Goal: Book appointment/travel/reservation

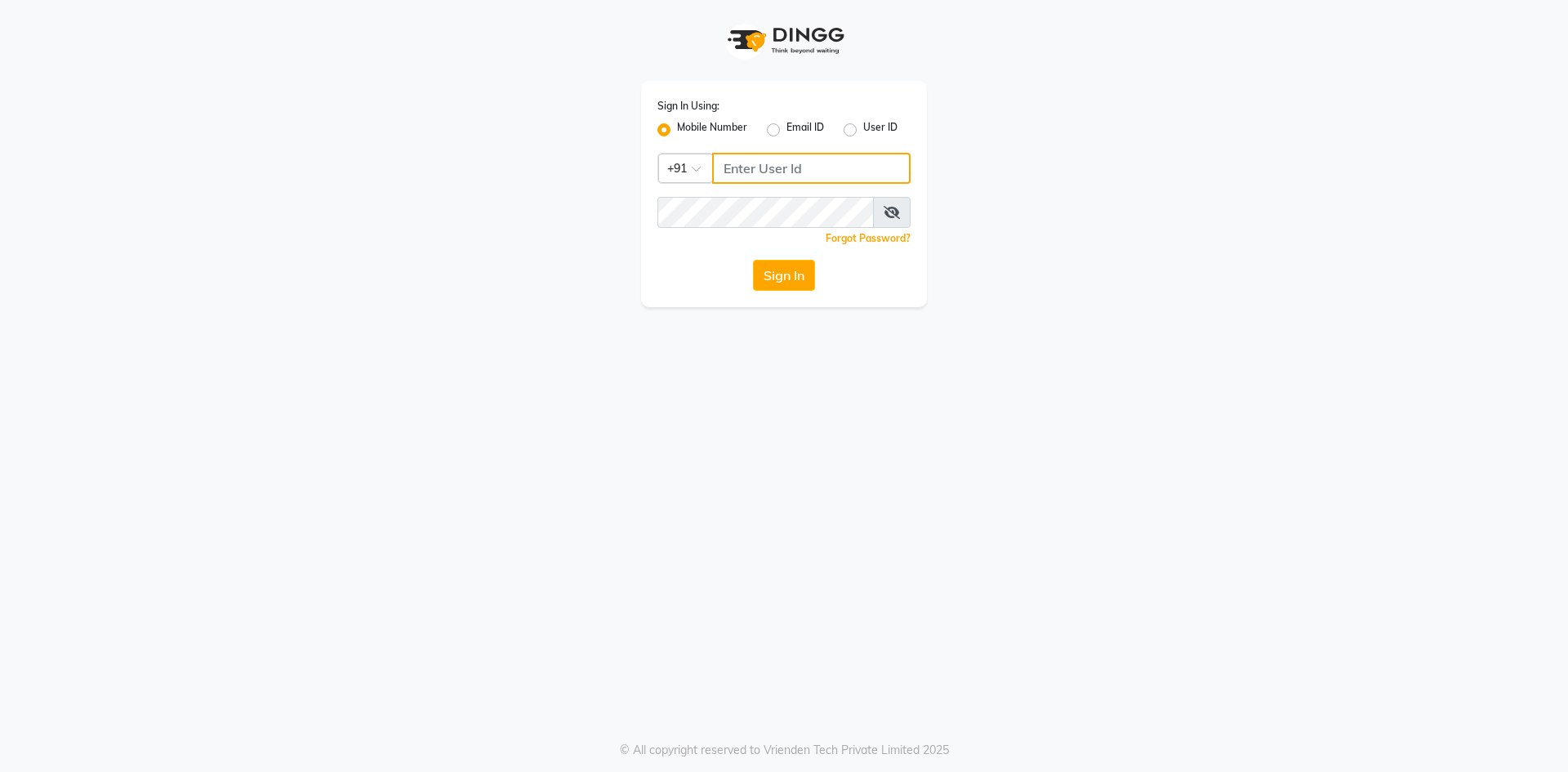
click at [747, 172] on input "Username" at bounding box center [812, 168] width 199 height 32
type input "6363023896"
click at [753, 260] on button "Sign In" at bounding box center [784, 276] width 62 height 32
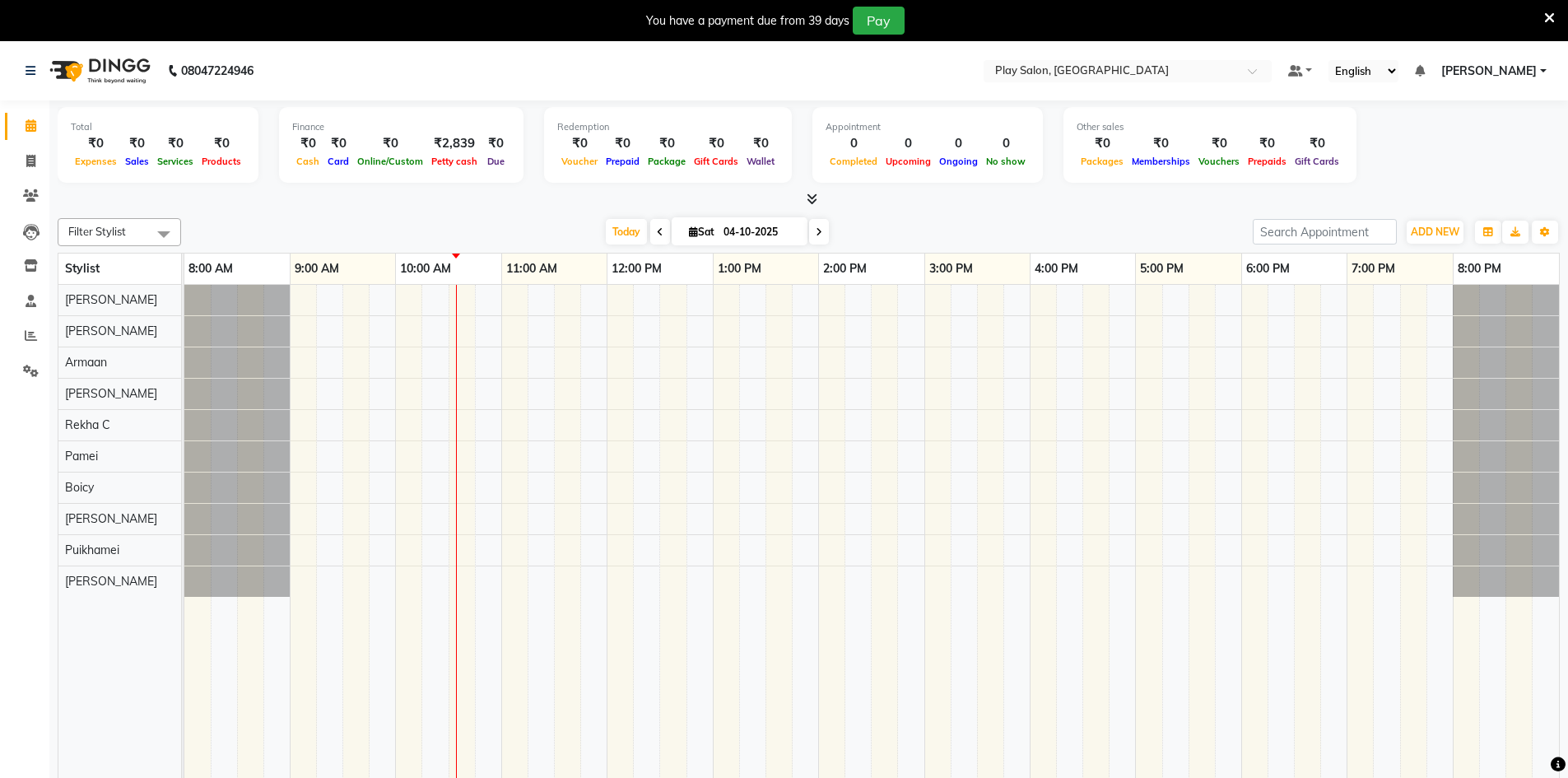
drag, startPoint x: 479, startPoint y: 324, endPoint x: 32, endPoint y: 562, distance: 506.4
click at [32, 562] on app-home "08047224946 Select Location × Play Salon, Embassy Tech Village Default Panel My…" at bounding box center [784, 423] width 1568 height 765
drag, startPoint x: 311, startPoint y: 311, endPoint x: 1494, endPoint y: 533, distance: 1203.6
click at [1494, 533] on div at bounding box center [871, 543] width 1374 height 517
click at [271, 369] on div at bounding box center [237, 362] width 105 height 31
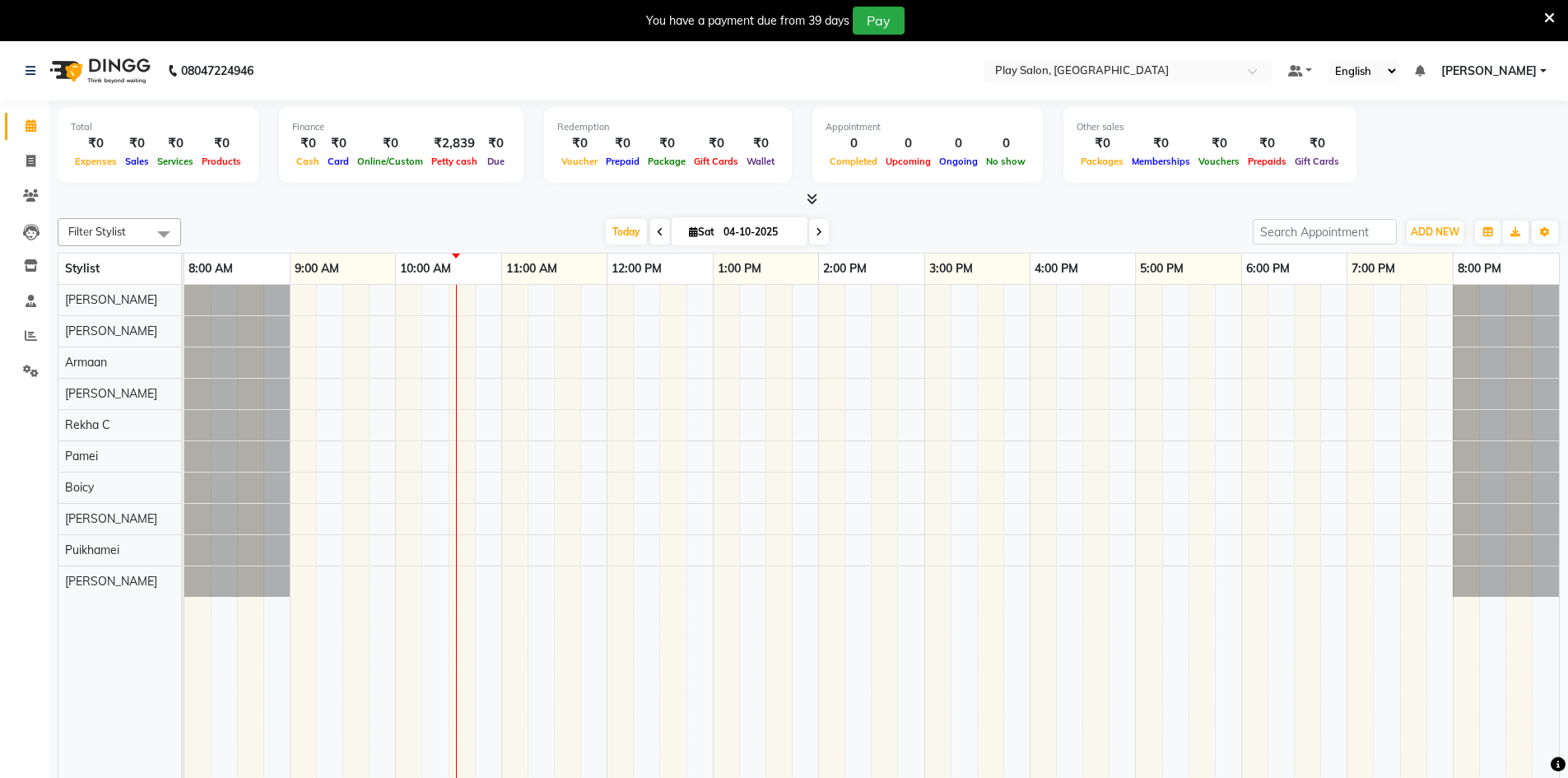
click at [271, 369] on div at bounding box center [237, 362] width 105 height 31
click at [1478, 343] on div at bounding box center [1505, 330] width 106 height 31
click at [1470, 333] on div at bounding box center [1505, 330] width 106 height 31
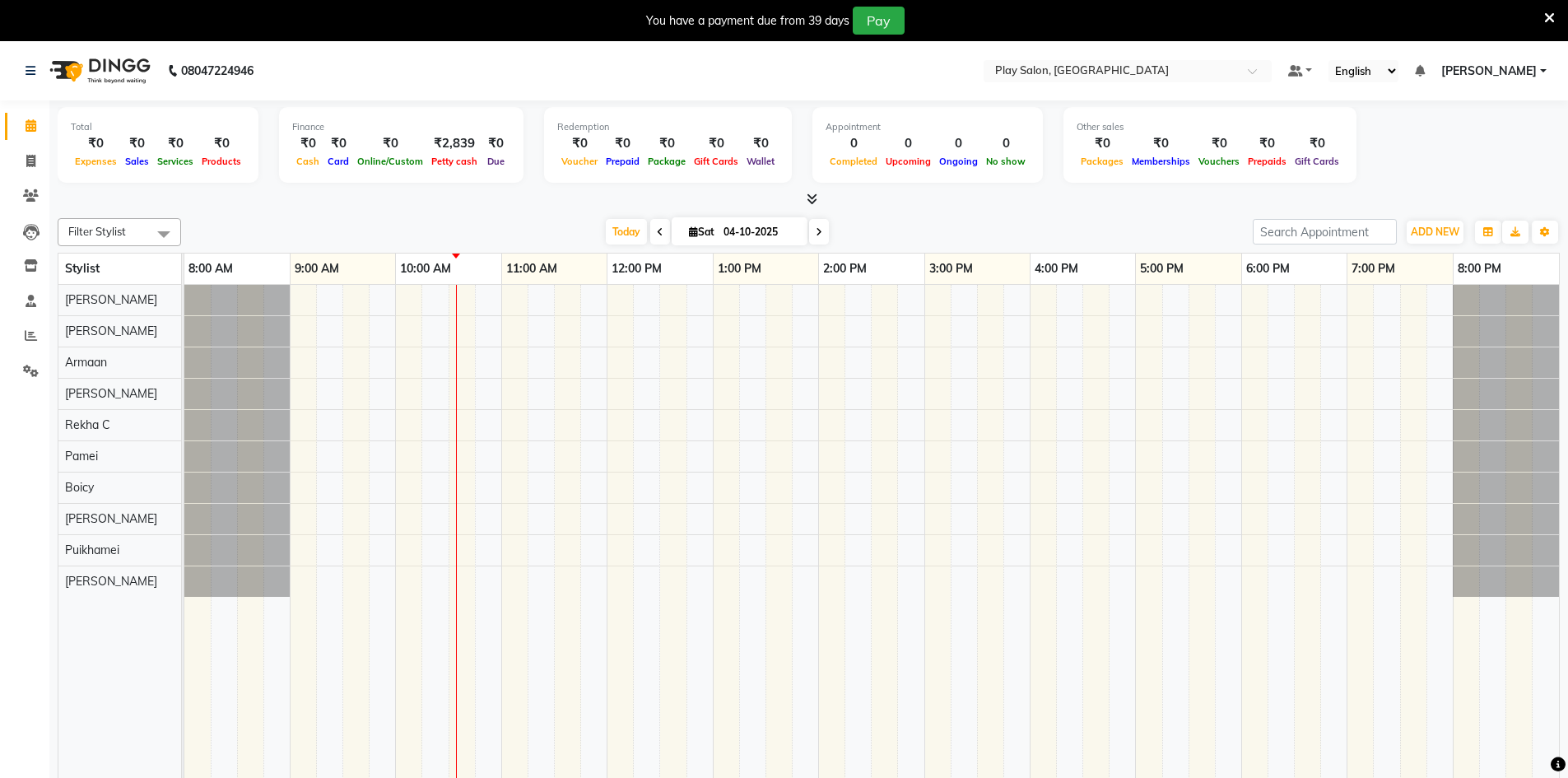
click at [1474, 330] on div at bounding box center [1505, 330] width 106 height 31
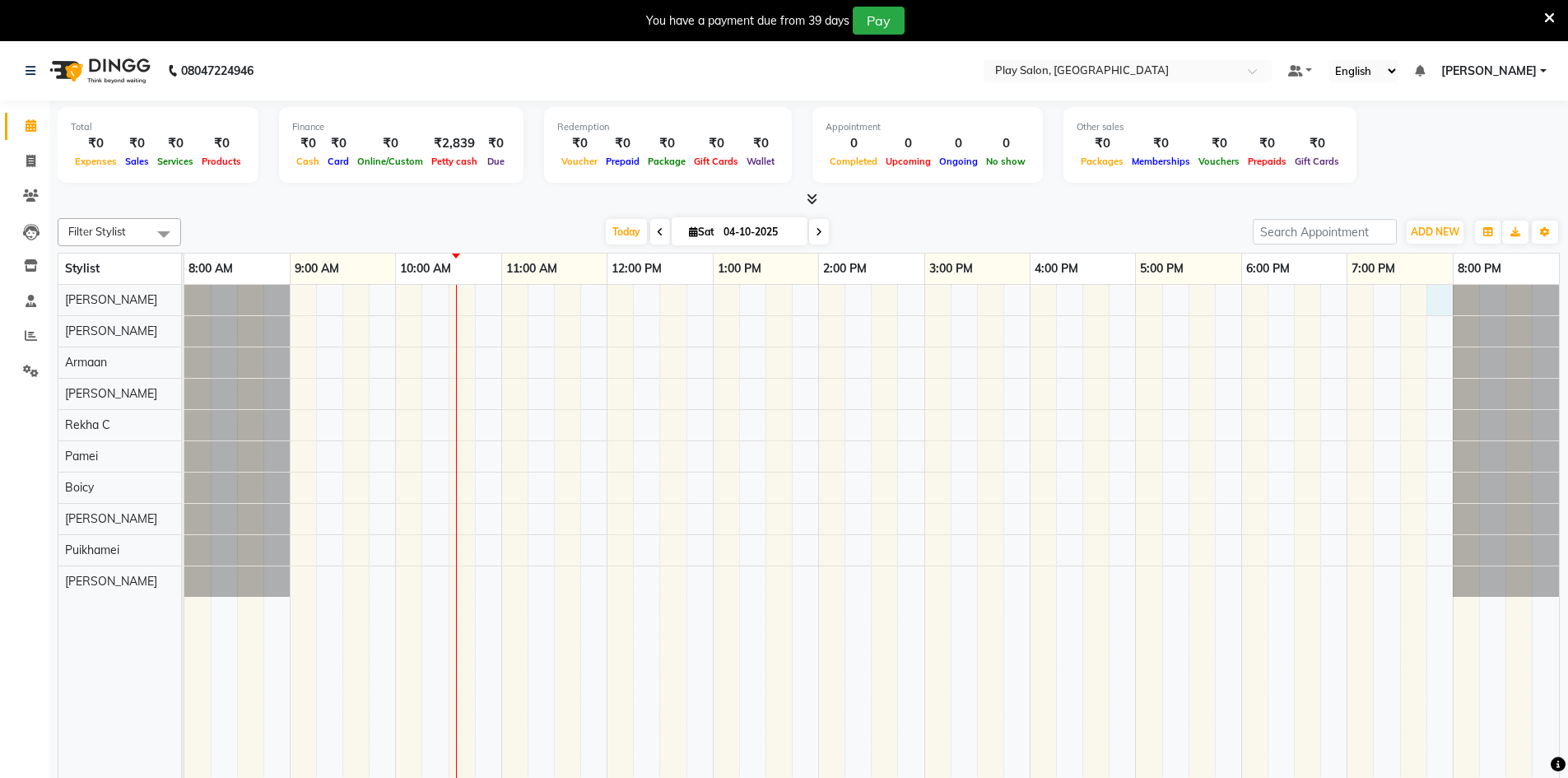
click at [1437, 311] on div at bounding box center [871, 543] width 1374 height 517
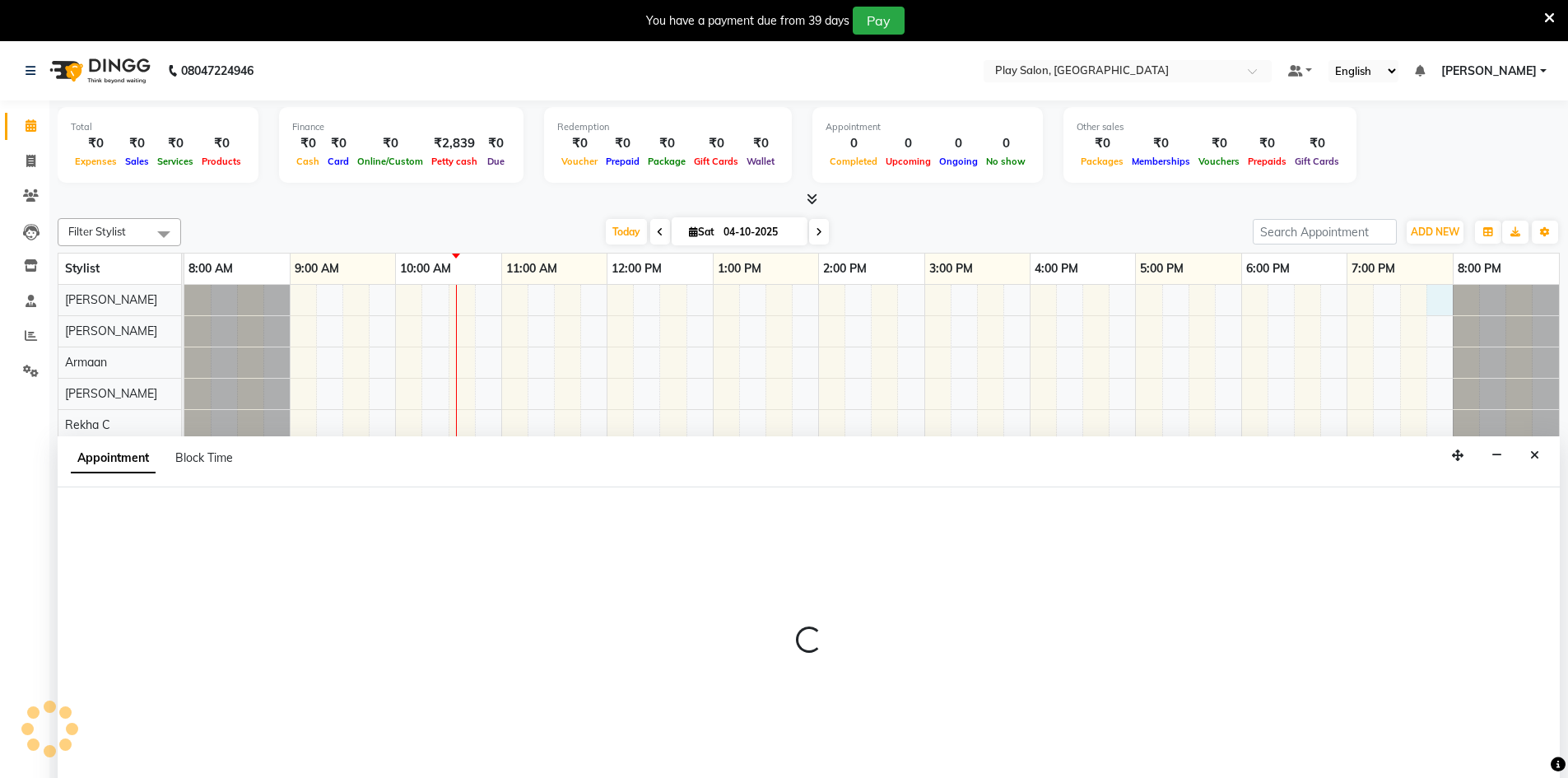
scroll to position [41, 0]
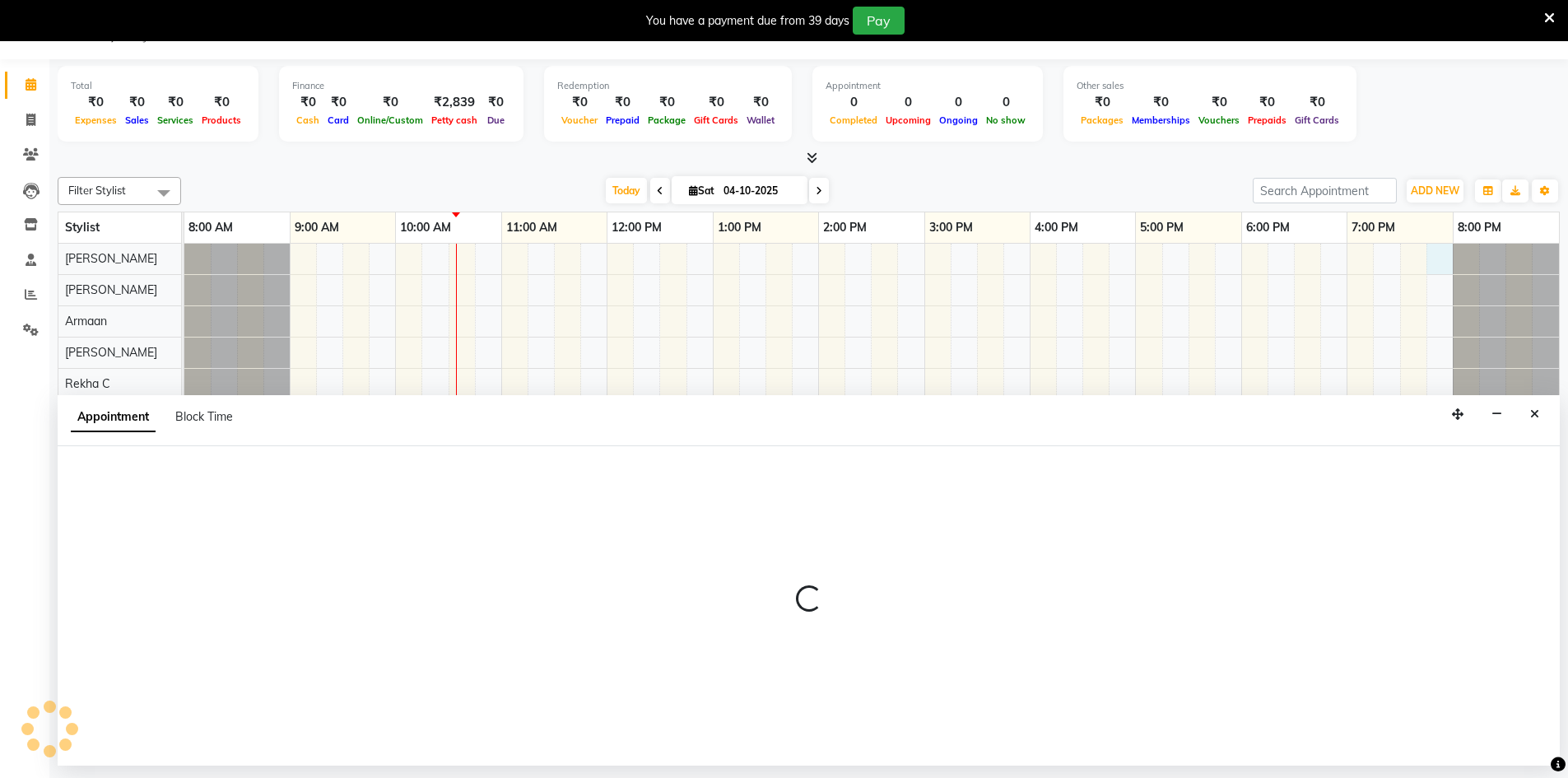
select select "88831"
select select "1185"
select select "tentative"
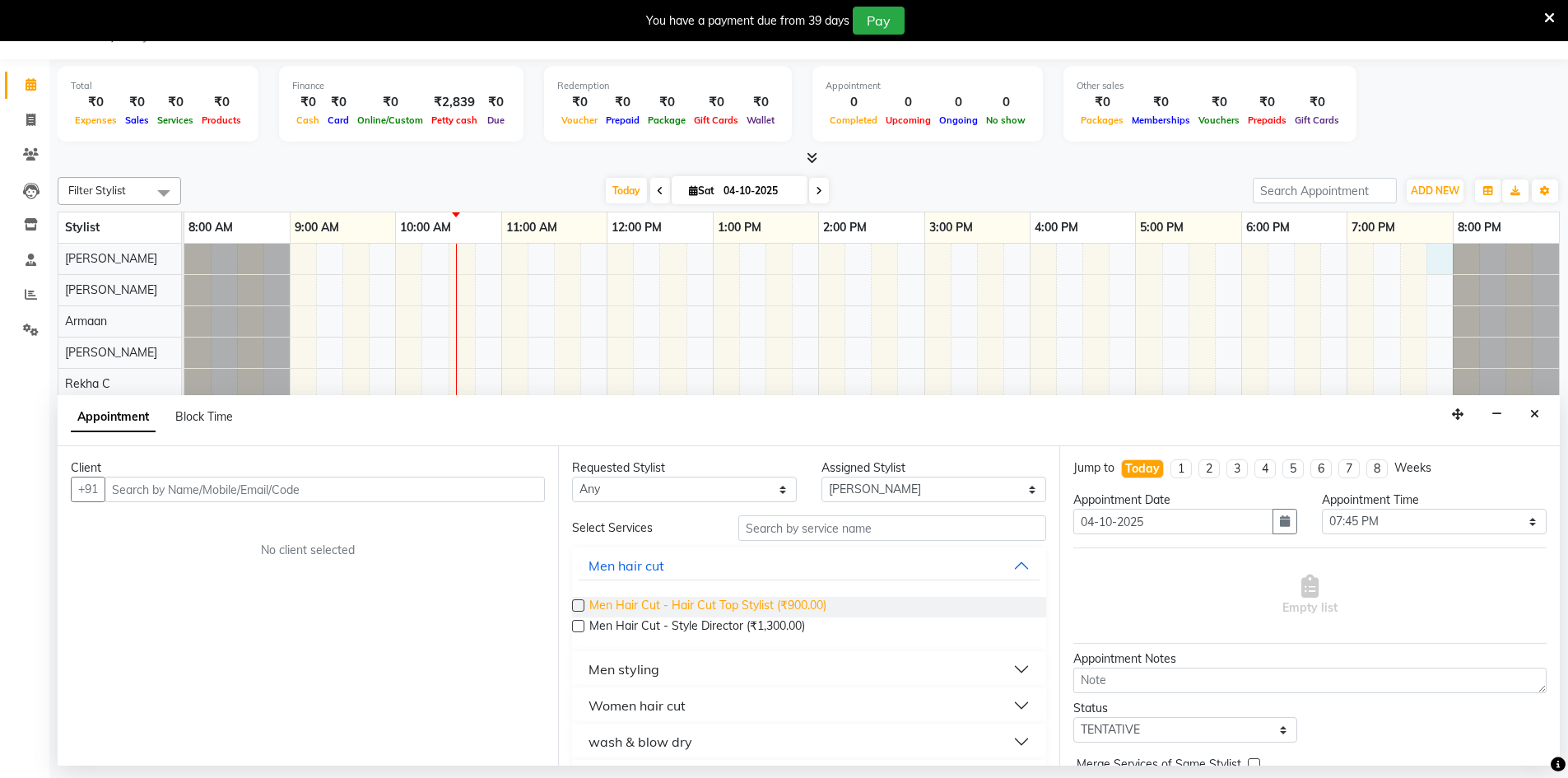
click at [793, 609] on span "Men Hair Cut - Hair Cut Top Stylist (₹900.00)" at bounding box center [708, 606] width 237 height 21
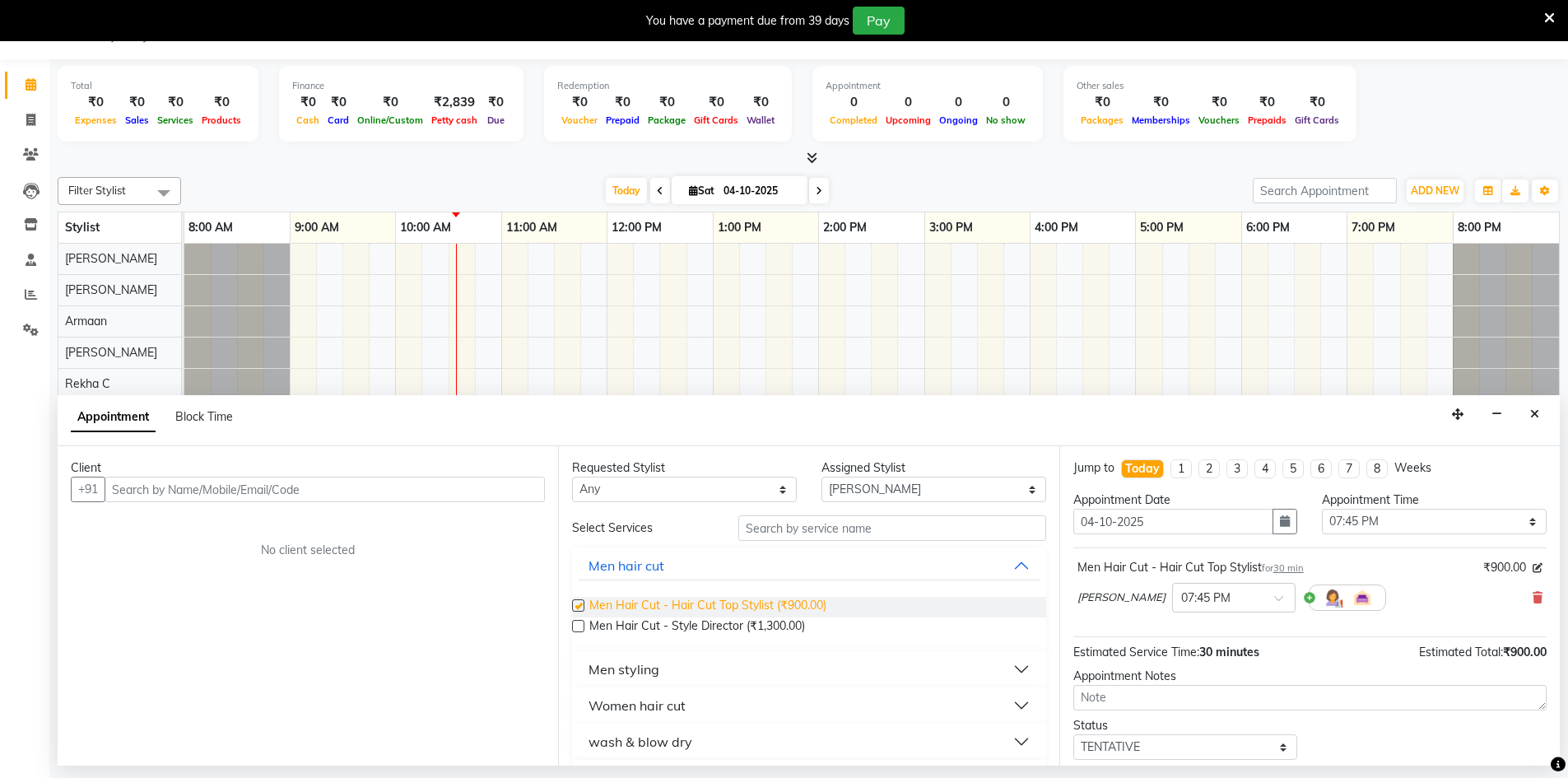
checkbox input "false"
click at [754, 623] on span "Men Hair Cut - Style Director (₹1,300.00)" at bounding box center [697, 627] width 215 height 21
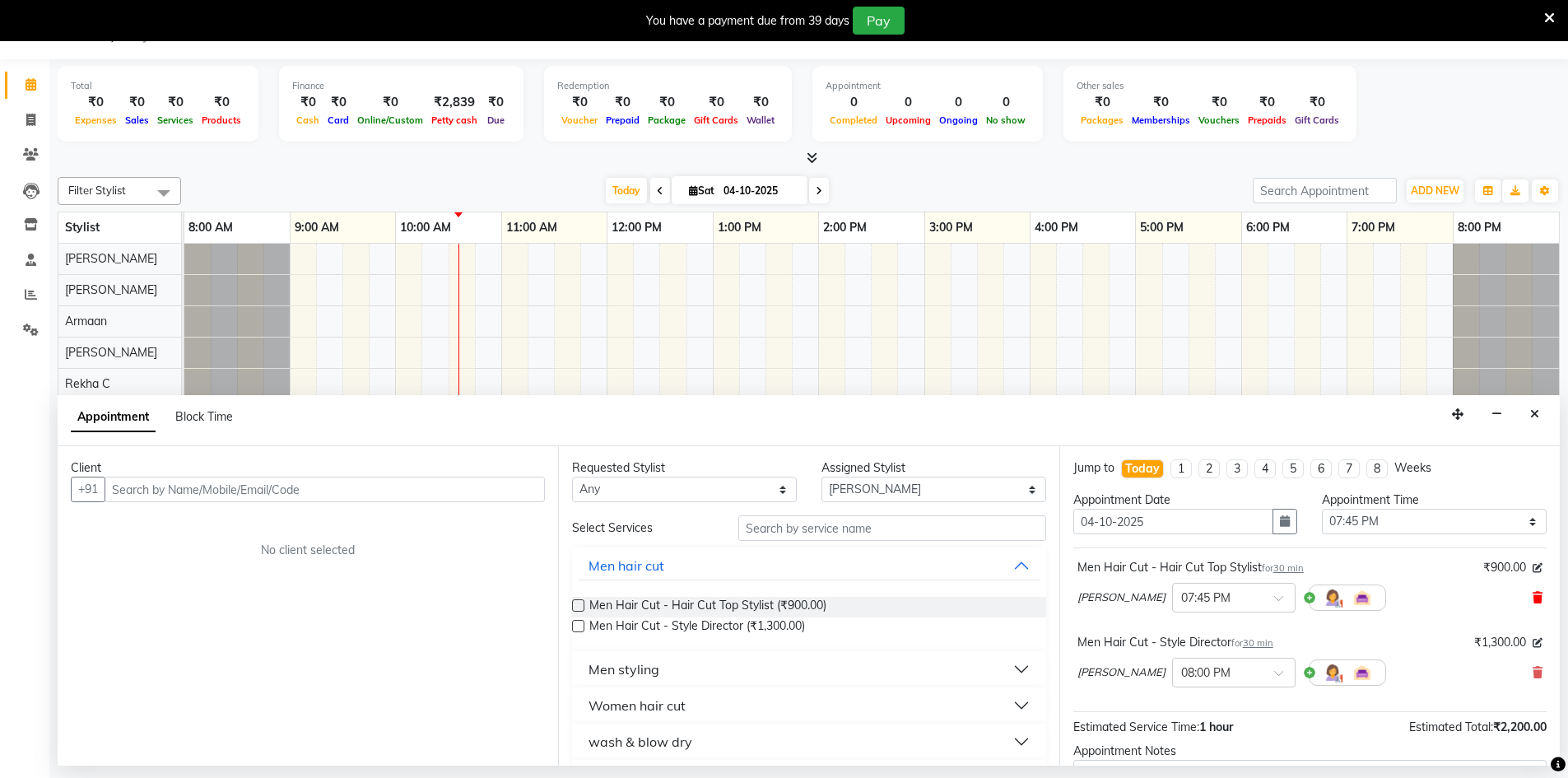
click at [1532, 593] on icon at bounding box center [1537, 597] width 10 height 12
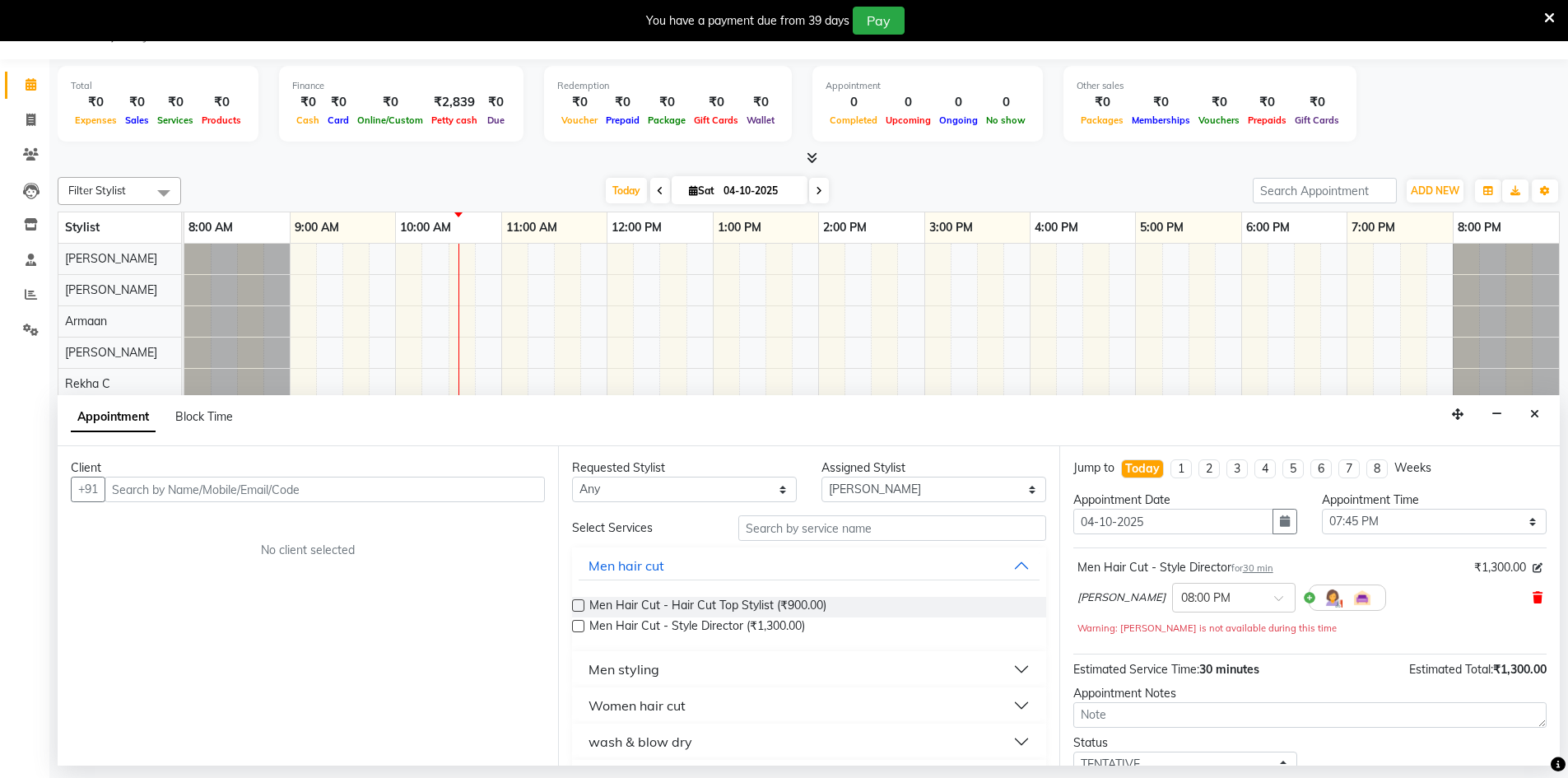
click at [1532, 599] on icon at bounding box center [1537, 597] width 10 height 12
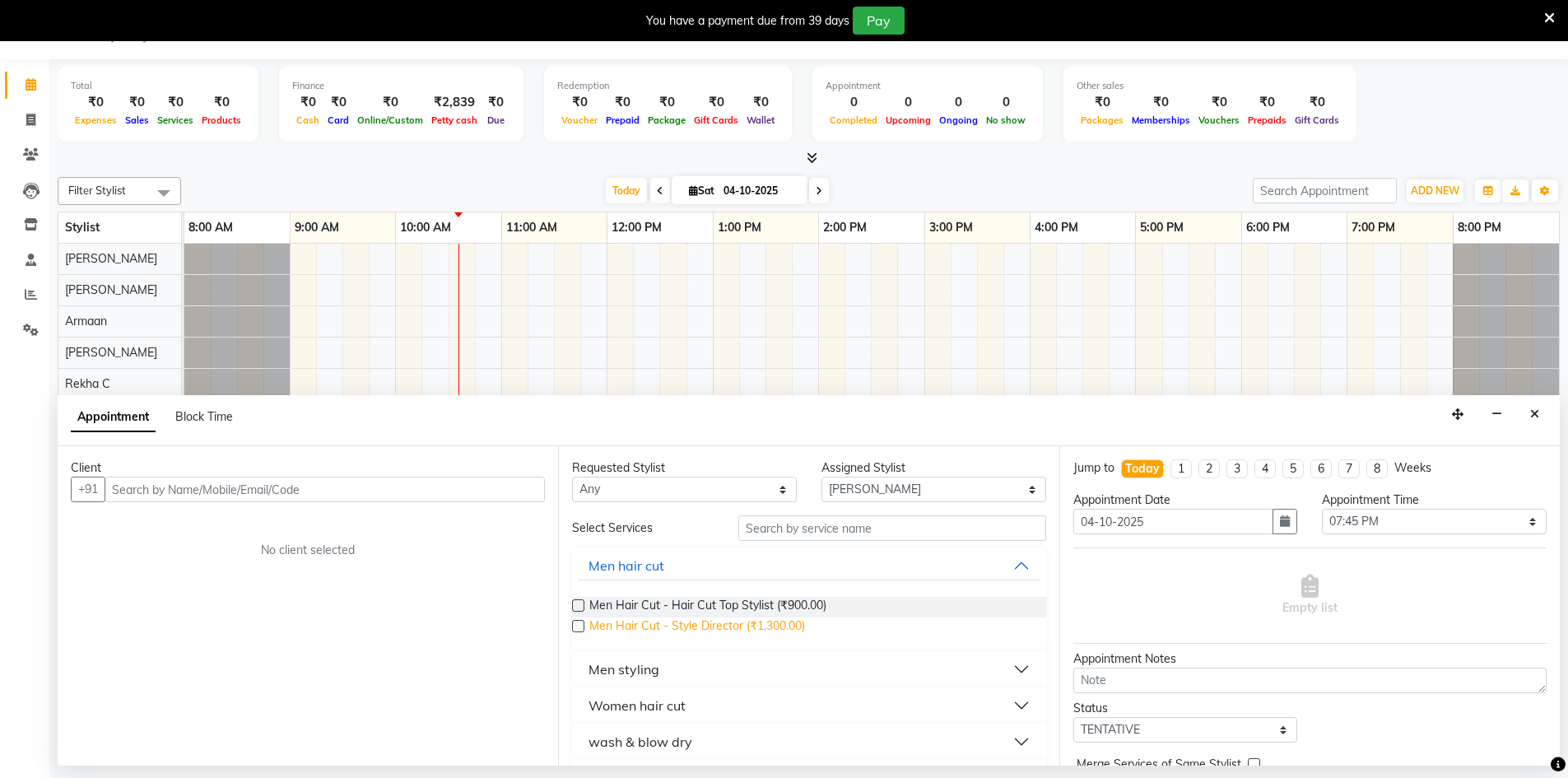
click at [610, 625] on span "Men Hair Cut - Style Director (₹1,300.00)" at bounding box center [697, 627] width 215 height 21
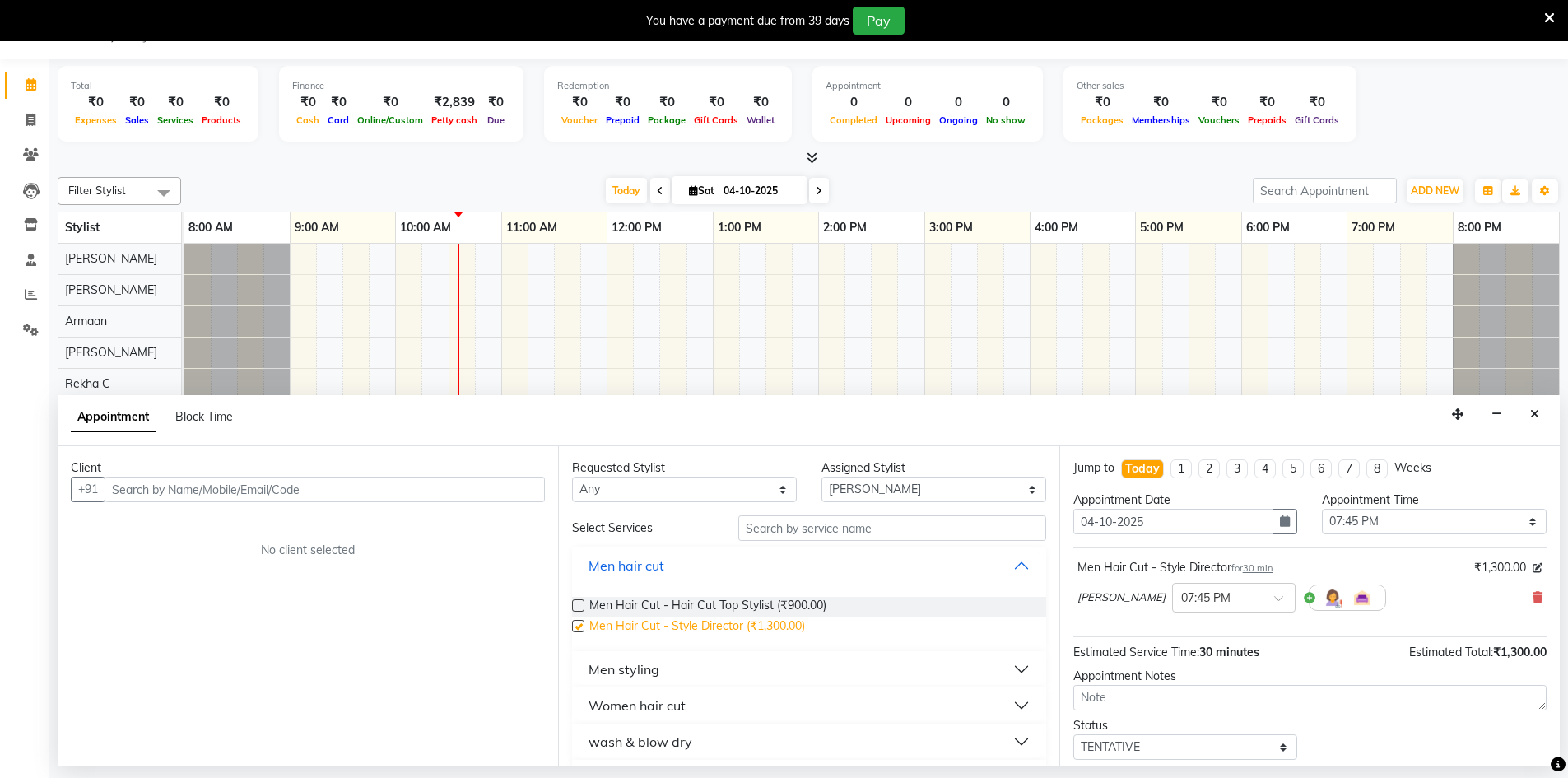
checkbox input "false"
click at [1532, 600] on icon at bounding box center [1537, 597] width 10 height 12
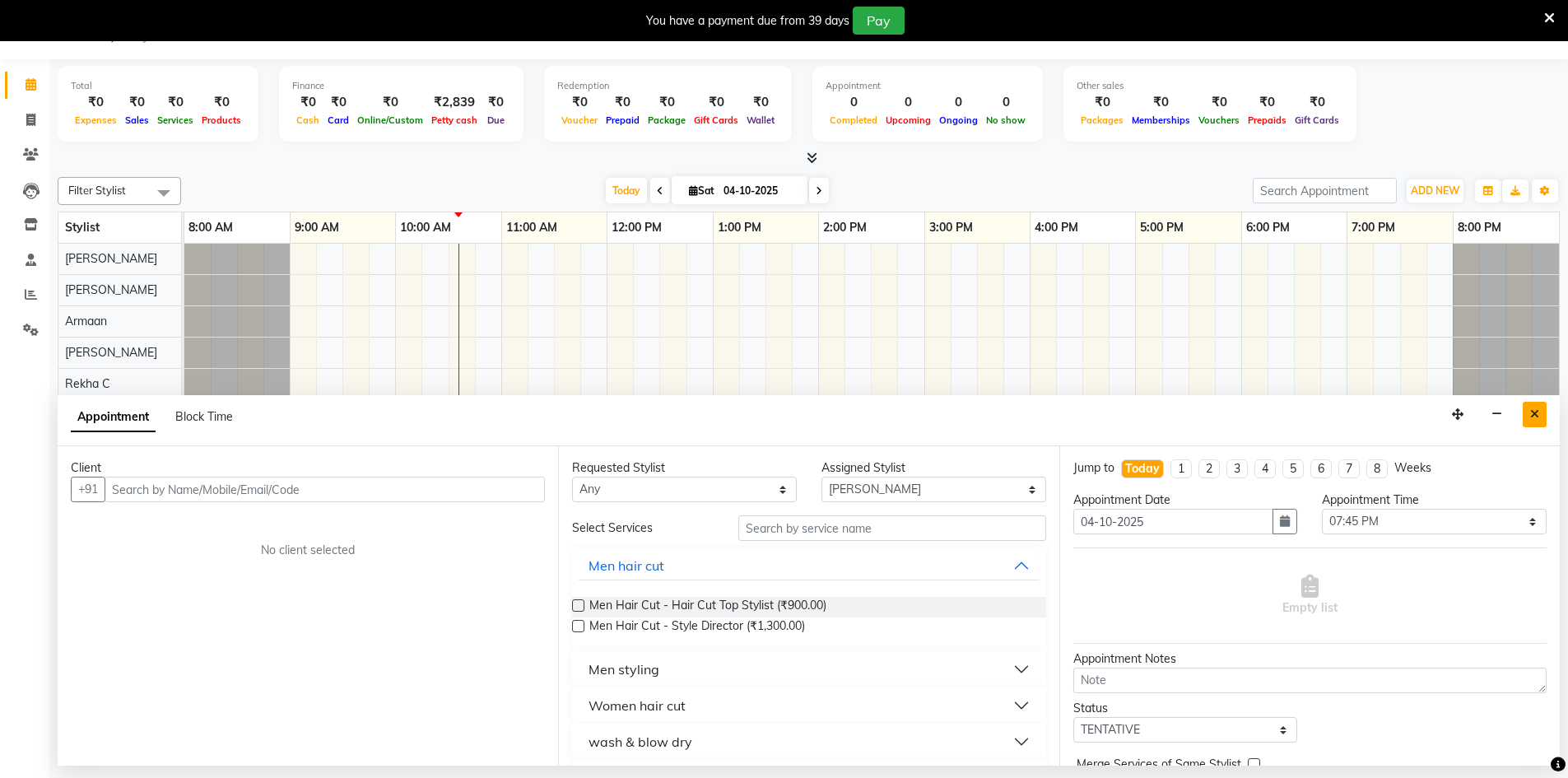
click at [1540, 419] on button "Close" at bounding box center [1534, 415] width 24 height 26
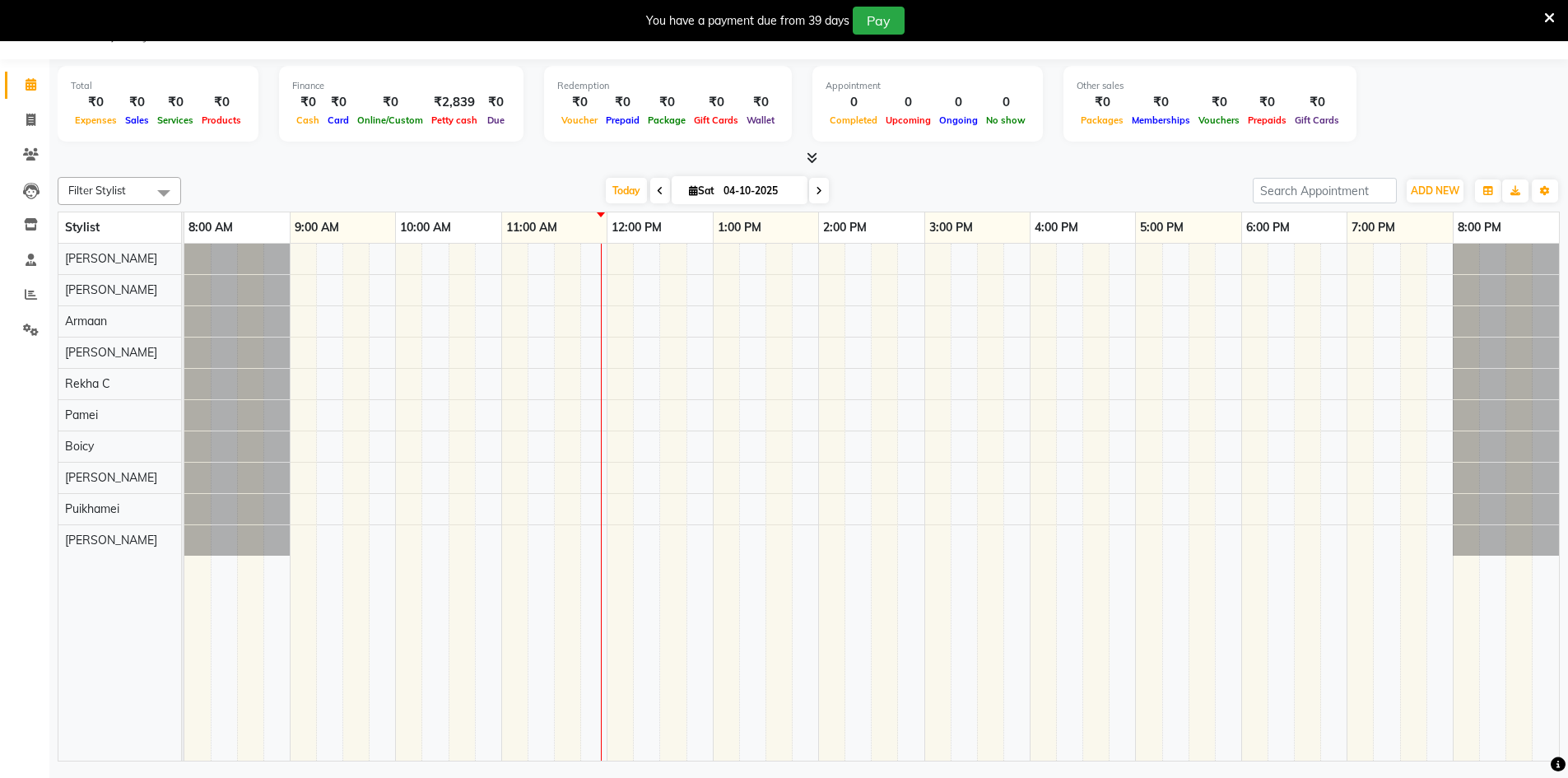
click at [612, 417] on div at bounding box center [871, 501] width 1374 height 517
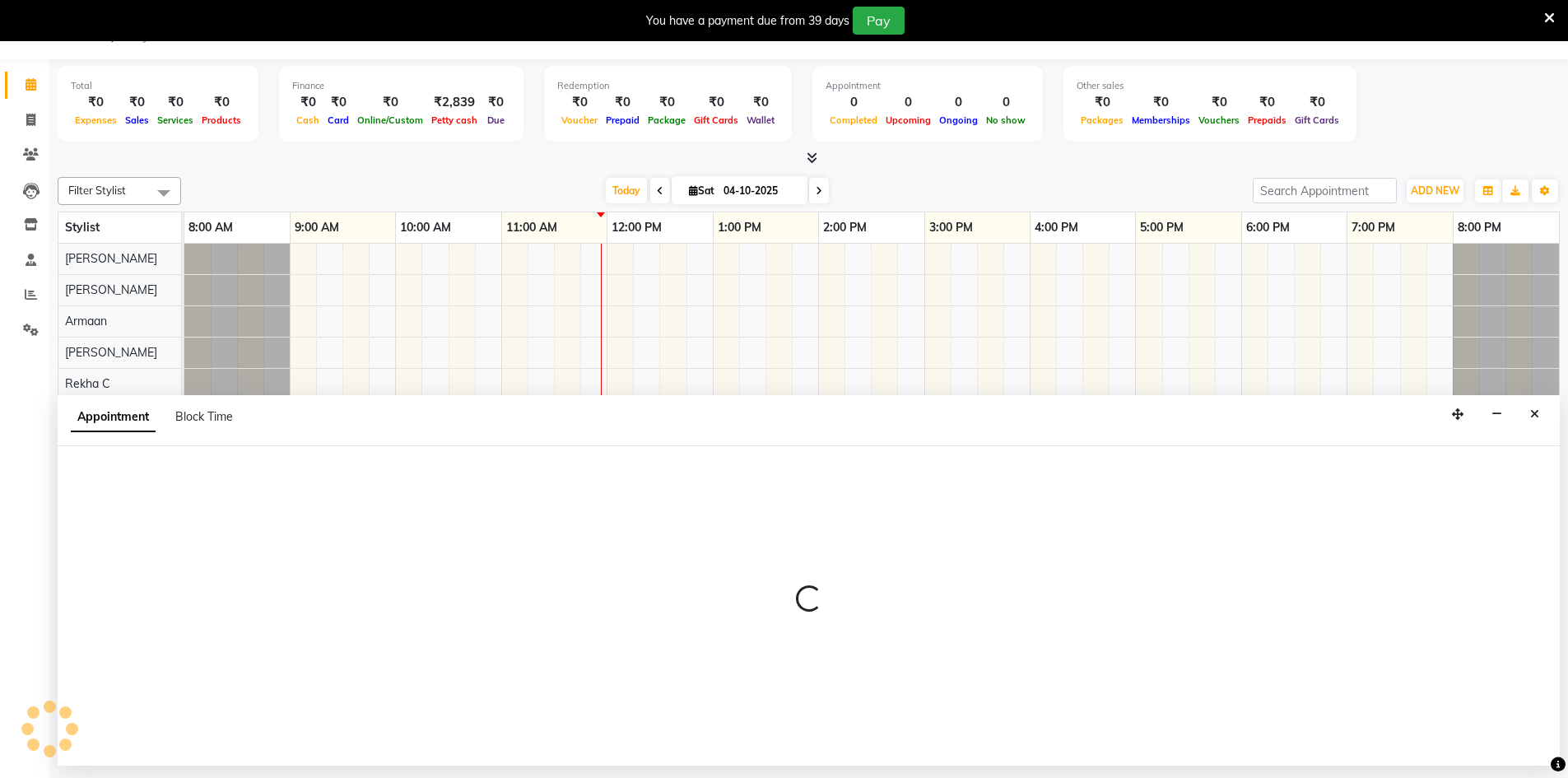
select select "88573"
select select "720"
select select "tentative"
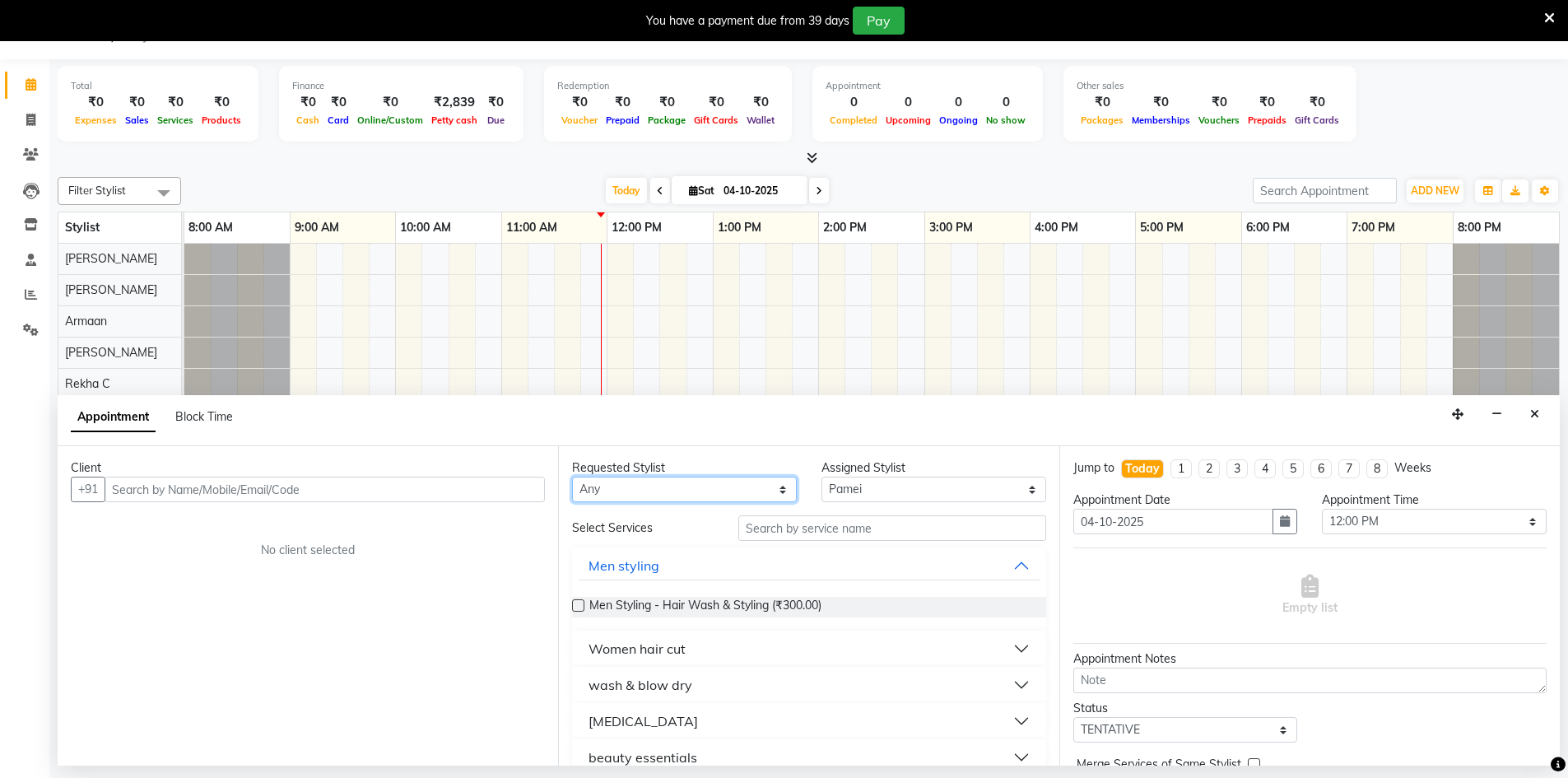
click at [586, 494] on select "Any Armaan [PERSON_NAME] Boicy Gaiphunliu Kamei Hauzel [PERSON_NAME] Puikhamei …" at bounding box center [684, 489] width 224 height 26
click at [884, 481] on select "Select Armaan [PERSON_NAME] Boicy Gaiphunliu Kamei Hauzel [PERSON_NAME] Puikham…" at bounding box center [934, 489] width 224 height 26
click at [822, 476] on select "Select Armaan [PERSON_NAME] Boicy Gaiphunliu Kamei Hauzel [PERSON_NAME] Puikham…" at bounding box center [934, 489] width 224 height 26
click at [756, 530] on input "text" at bounding box center [892, 528] width 308 height 26
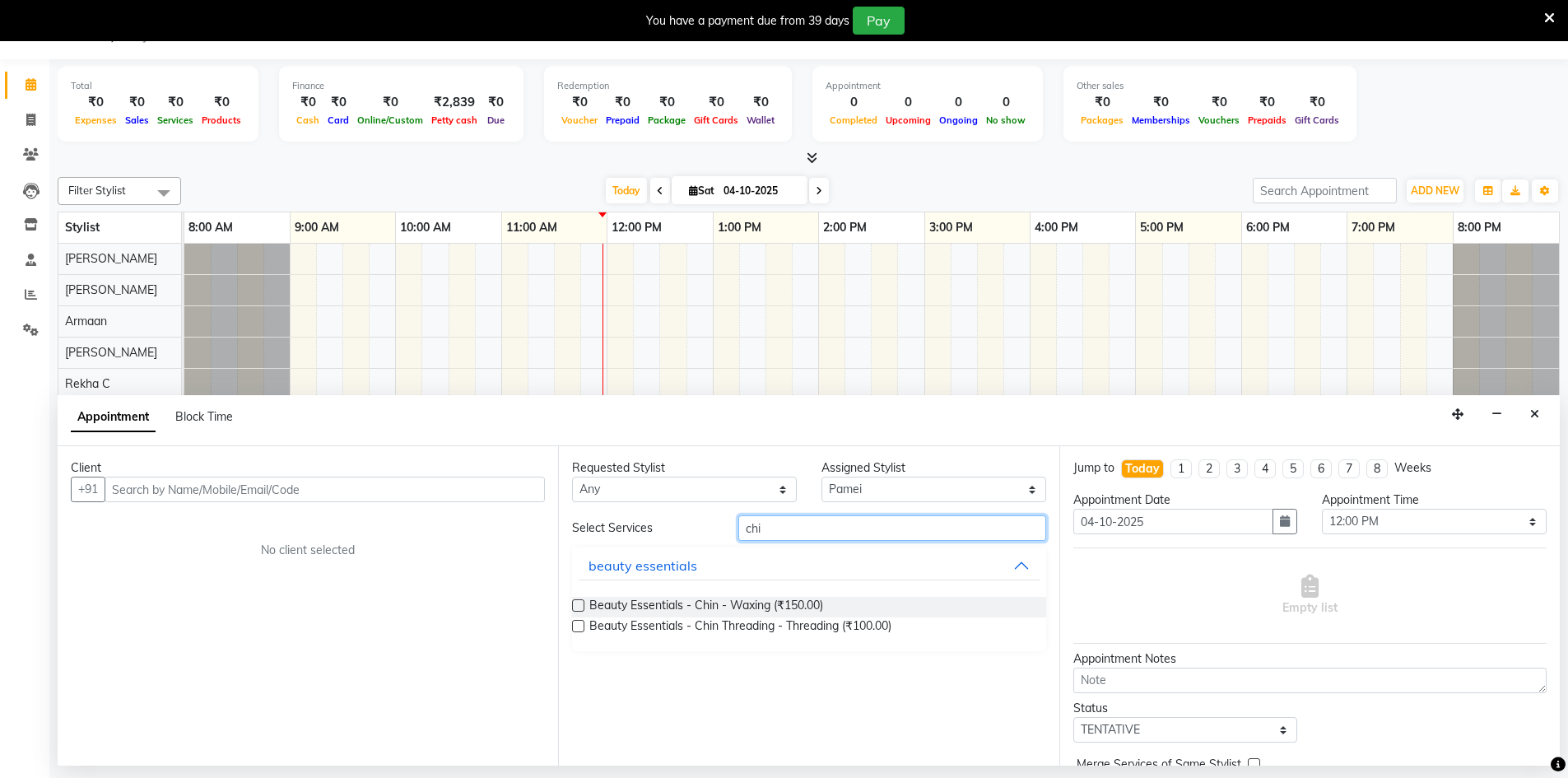
type input "chi"
click at [576, 626] on label at bounding box center [578, 625] width 12 height 12
click at [576, 626] on input "checkbox" at bounding box center [577, 627] width 11 height 11
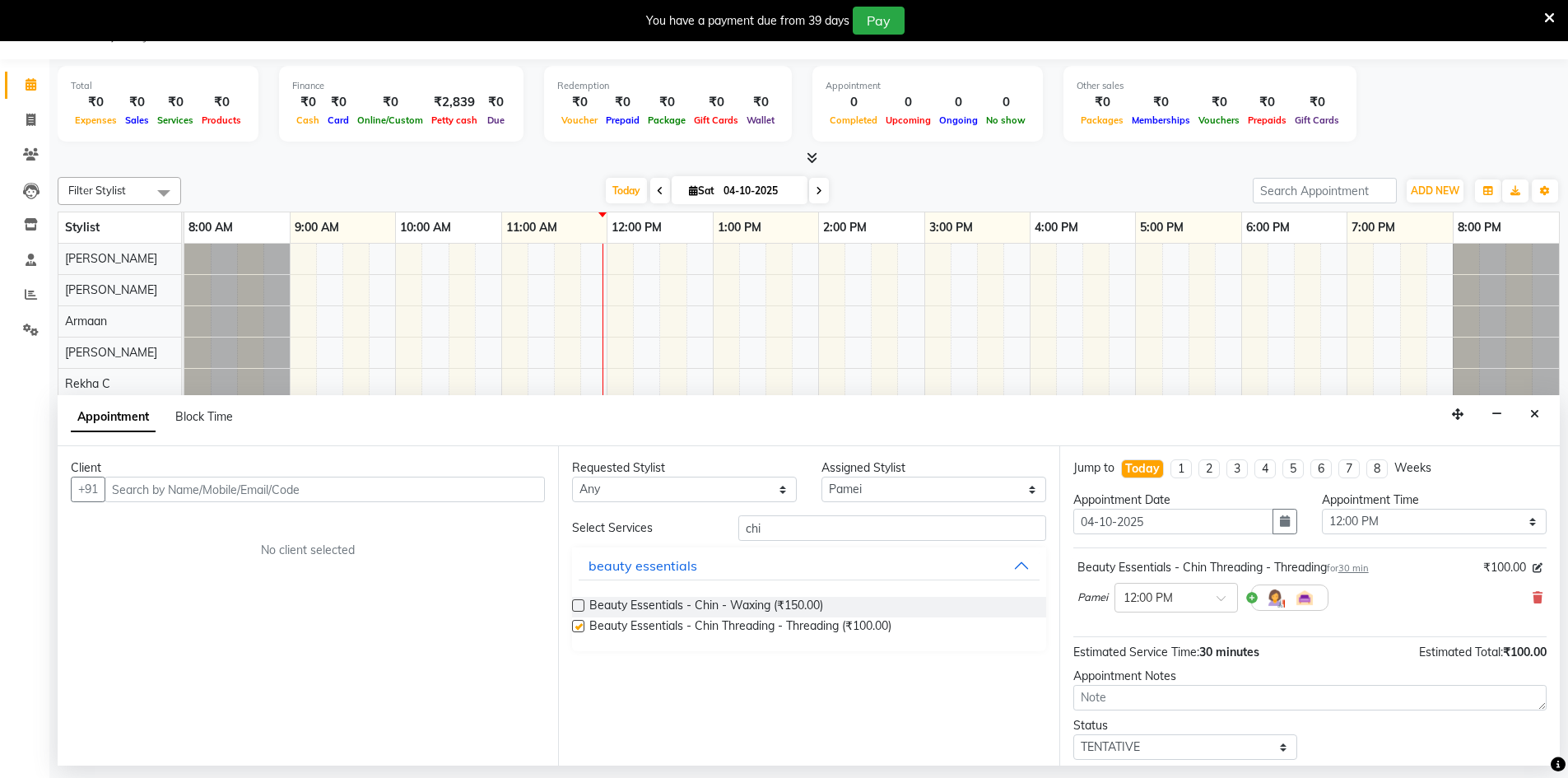
checkbox input "false"
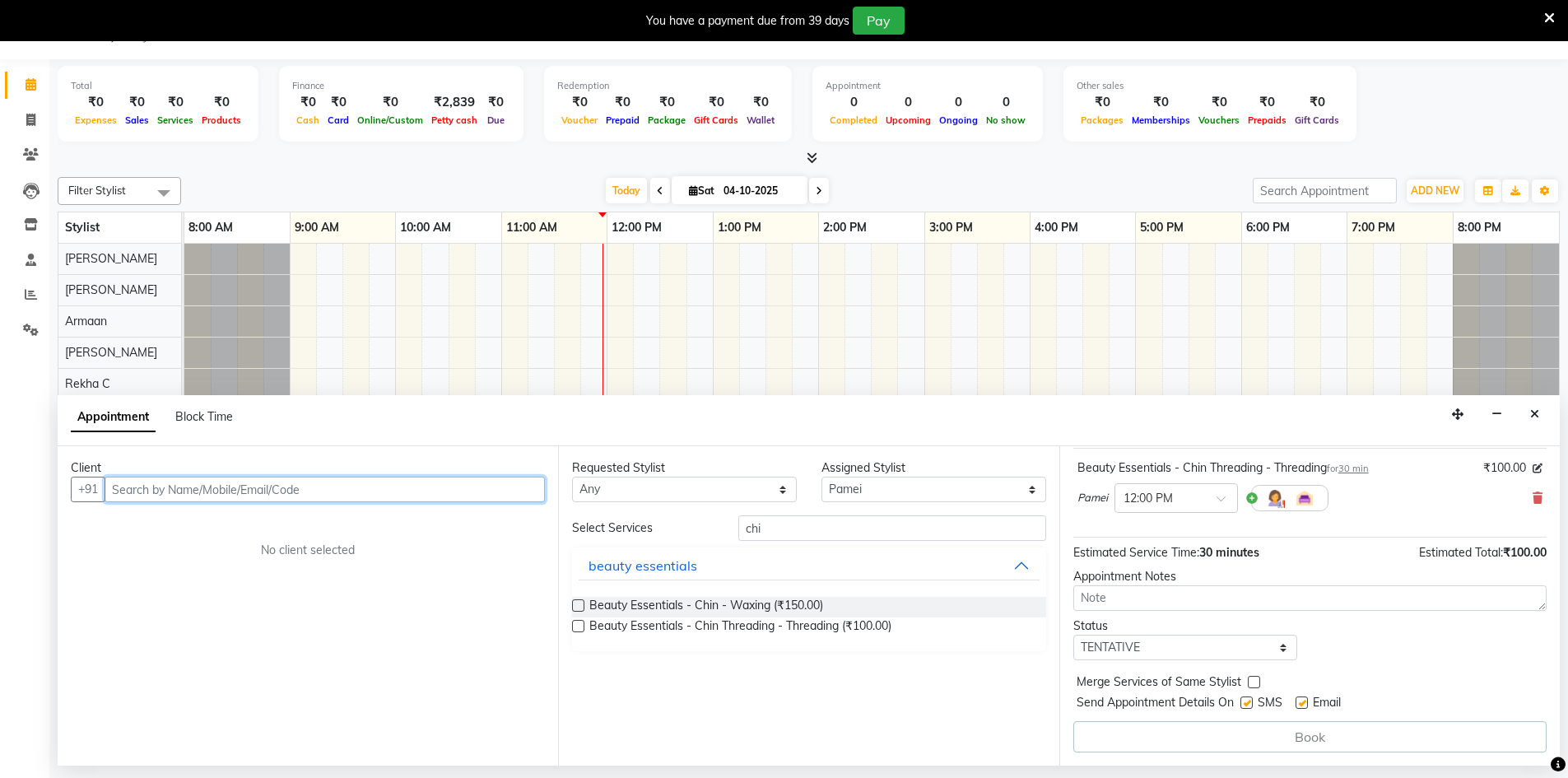
click at [123, 489] on input "text" at bounding box center [325, 489] width 441 height 26
drag, startPoint x: 292, startPoint y: 427, endPoint x: 520, endPoint y: 317, distance: 253.1
drag, startPoint x: 520, startPoint y: 317, endPoint x: 1497, endPoint y: 414, distance: 981.8
click at [1497, 414] on icon "button" at bounding box center [1497, 414] width 11 height 12
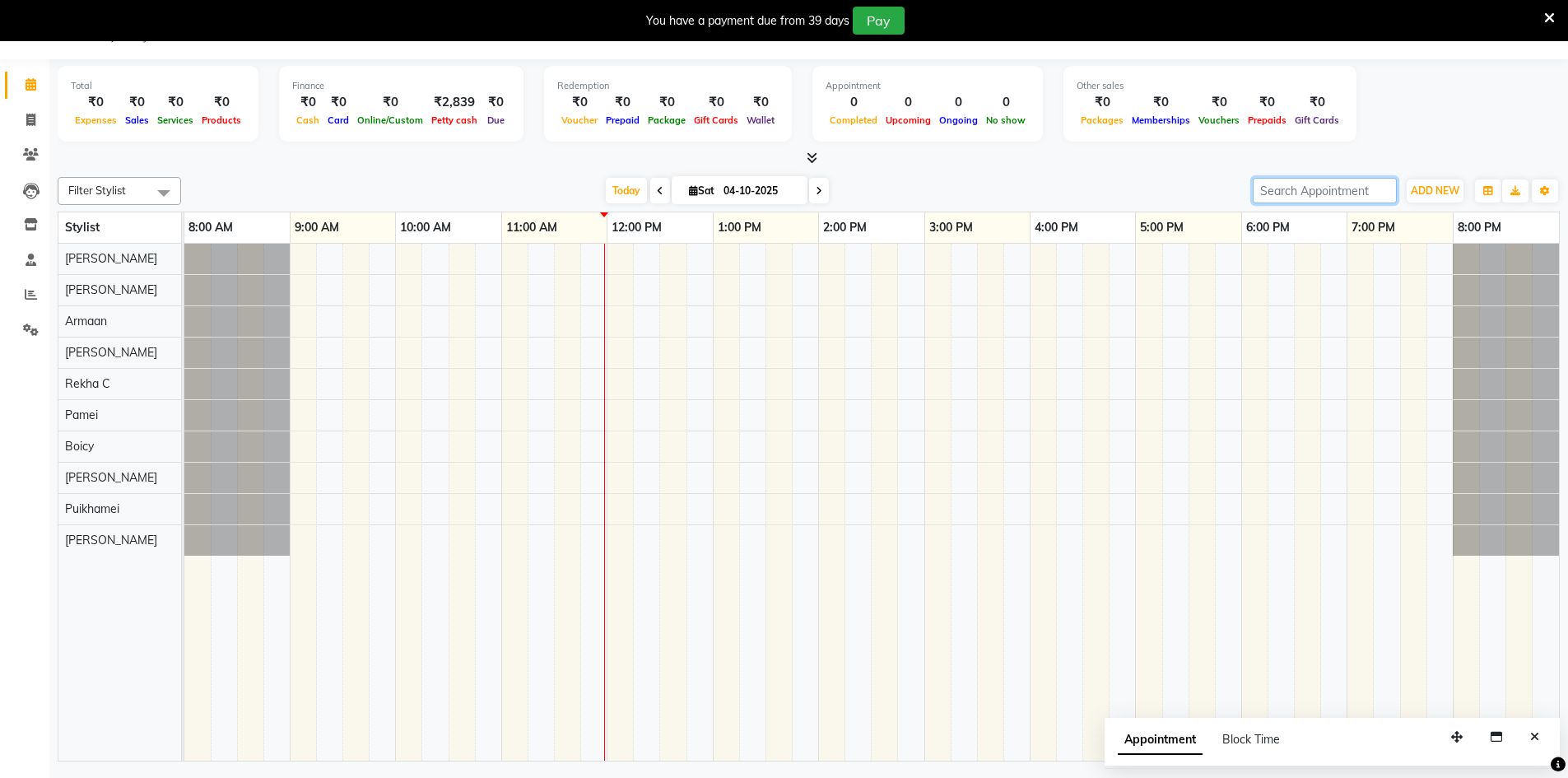
click at [1351, 186] on input "search" at bounding box center [1324, 191] width 144 height 26
click at [1289, 182] on input "search" at bounding box center [1324, 191] width 144 height 26
click at [302, 321] on div at bounding box center [871, 501] width 1374 height 517
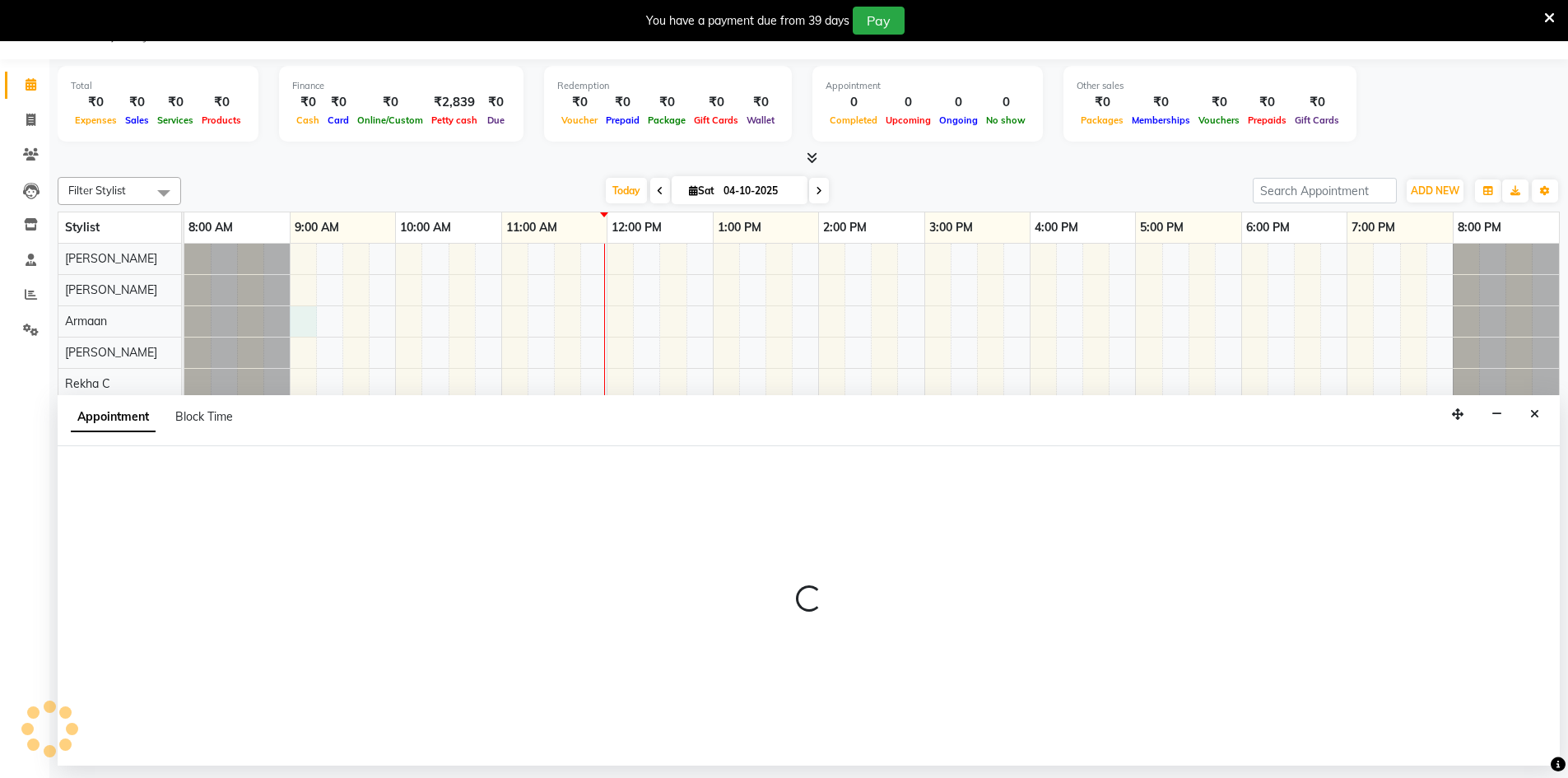
select select "88606"
select select "540"
select select "tentative"
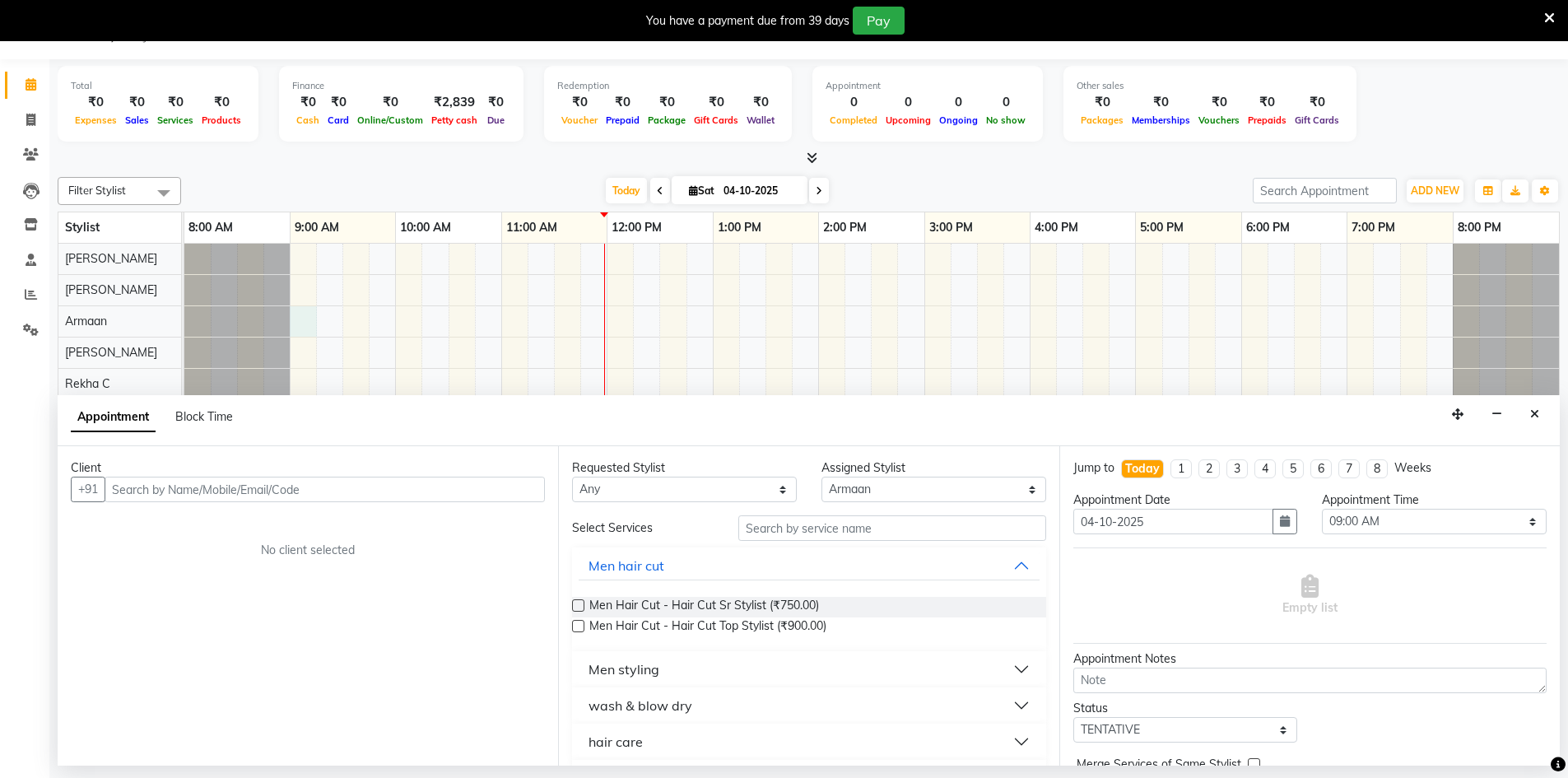
click at [204, 476] on input "text" at bounding box center [325, 489] width 441 height 26
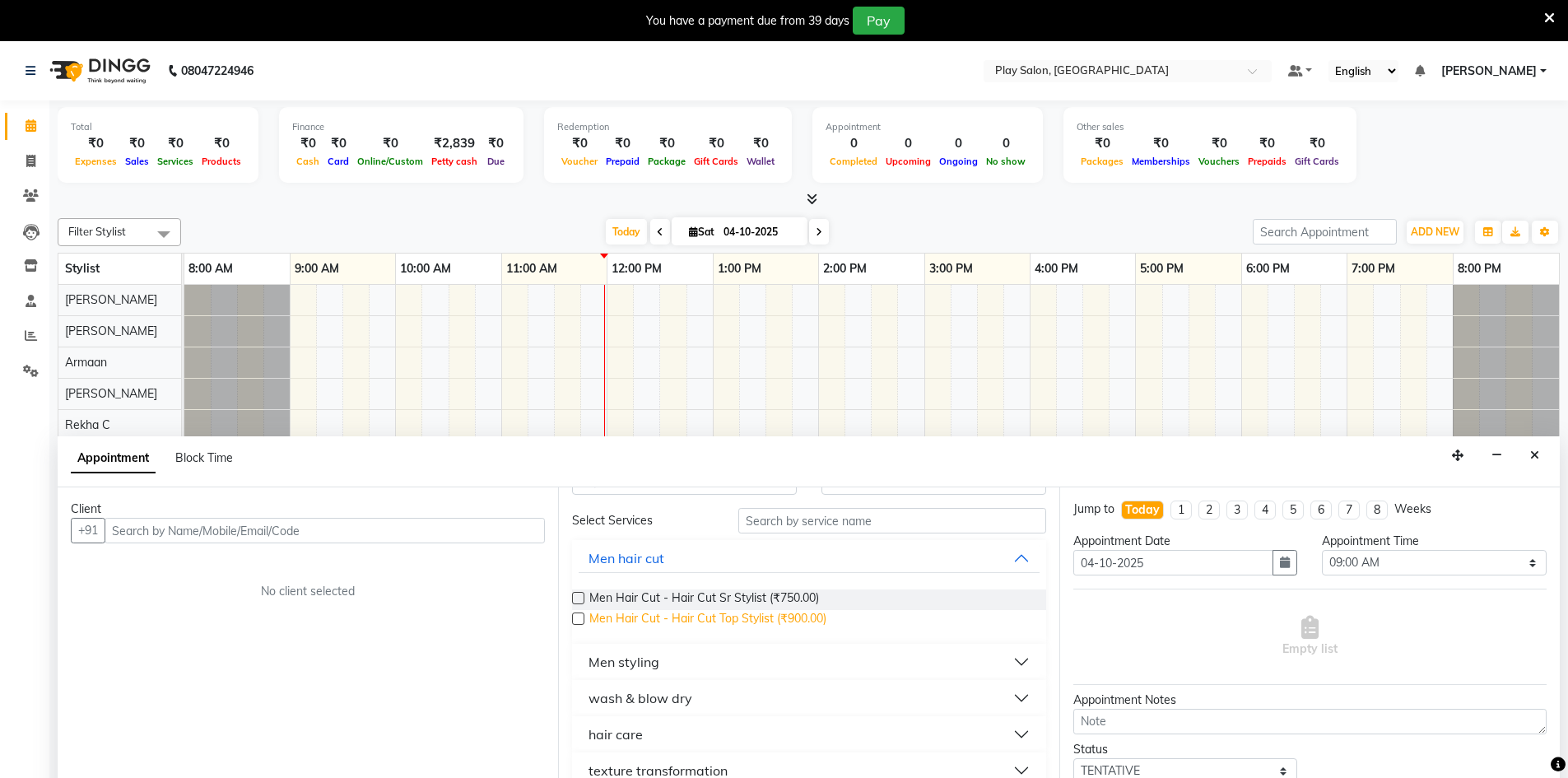
scroll to position [0, 0]
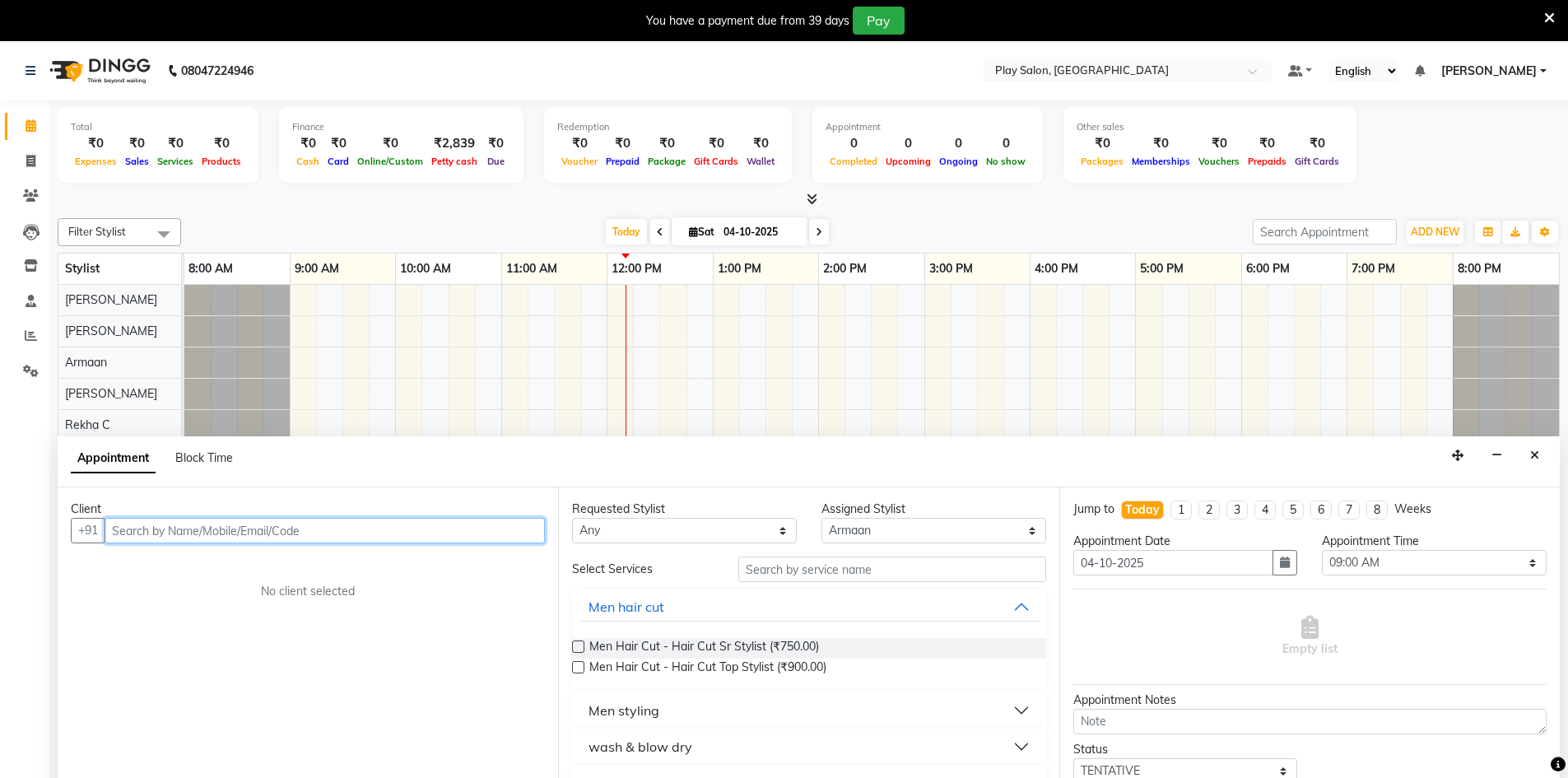
click at [339, 525] on input "text" at bounding box center [325, 531] width 441 height 26
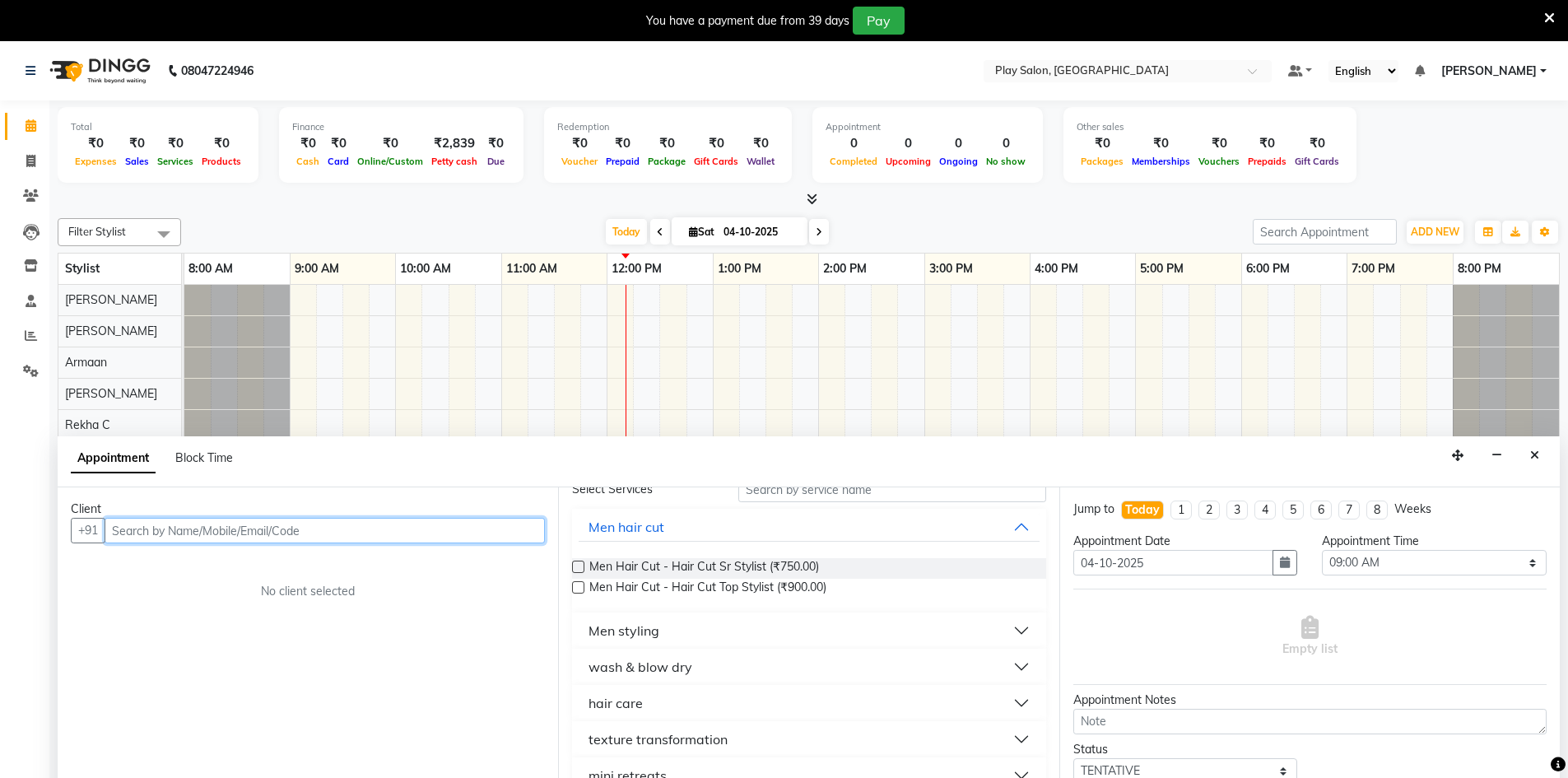
scroll to position [82, 0]
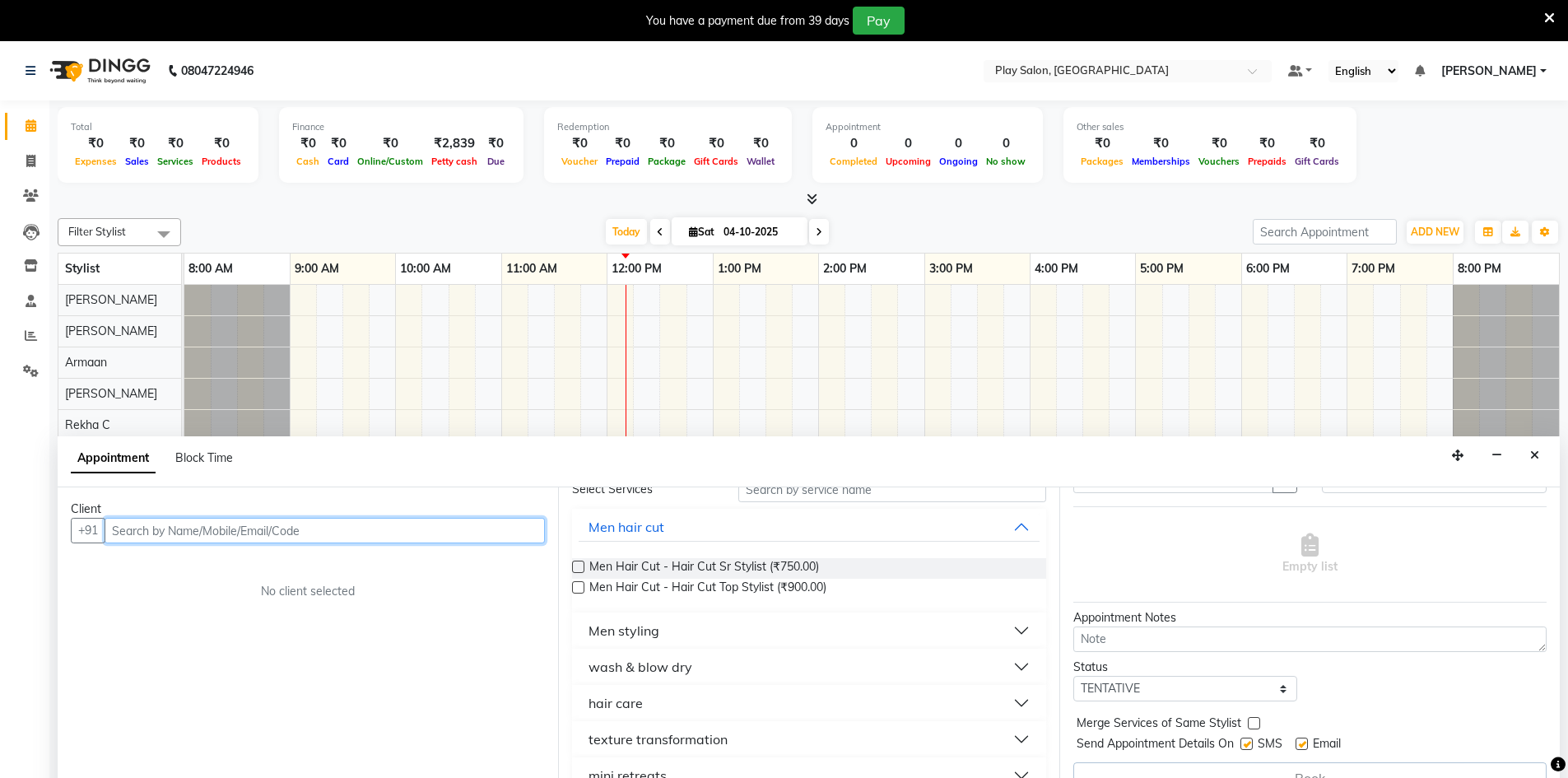
click at [320, 532] on input "text" at bounding box center [325, 531] width 441 height 26
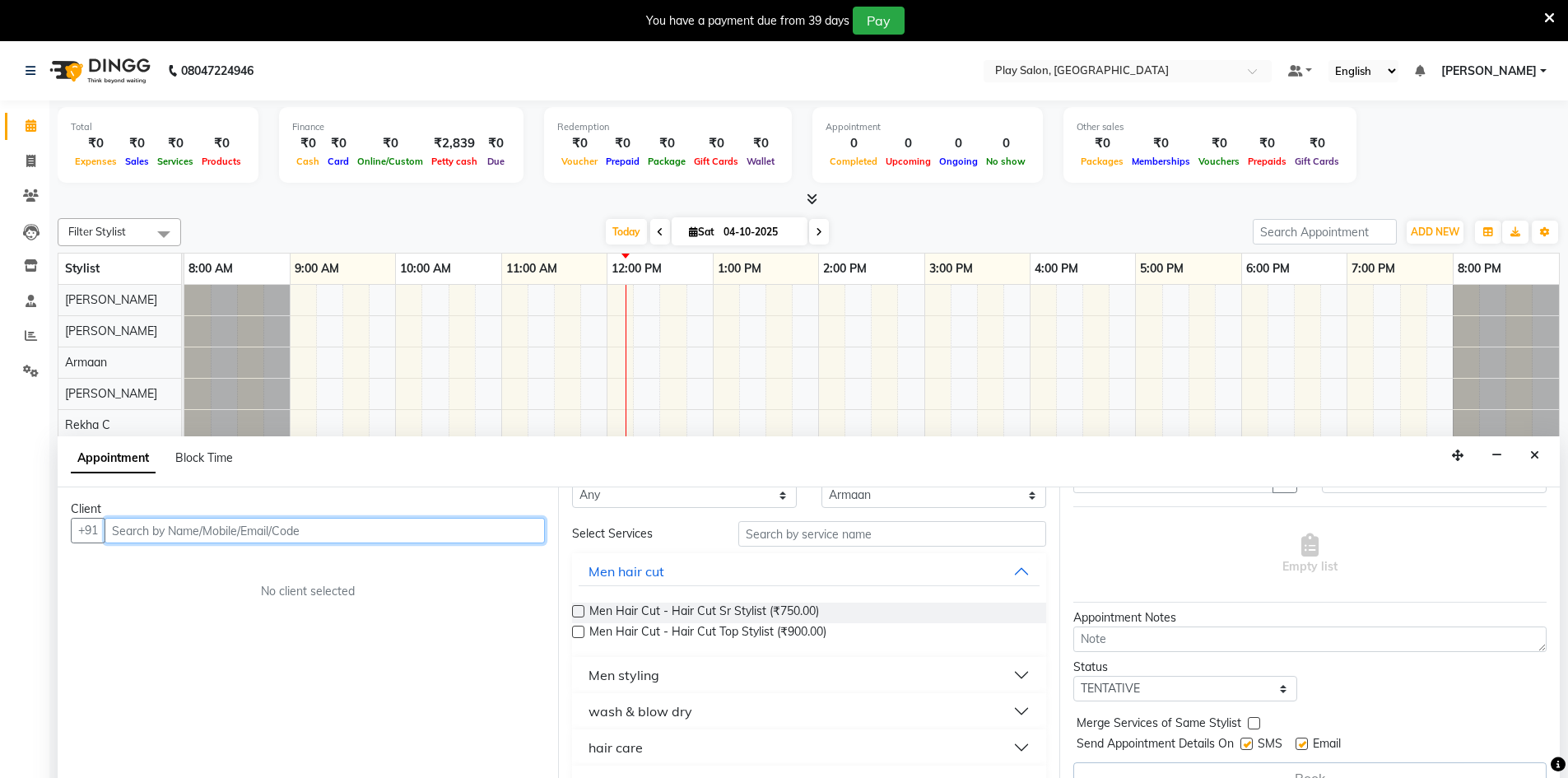
scroll to position [0, 0]
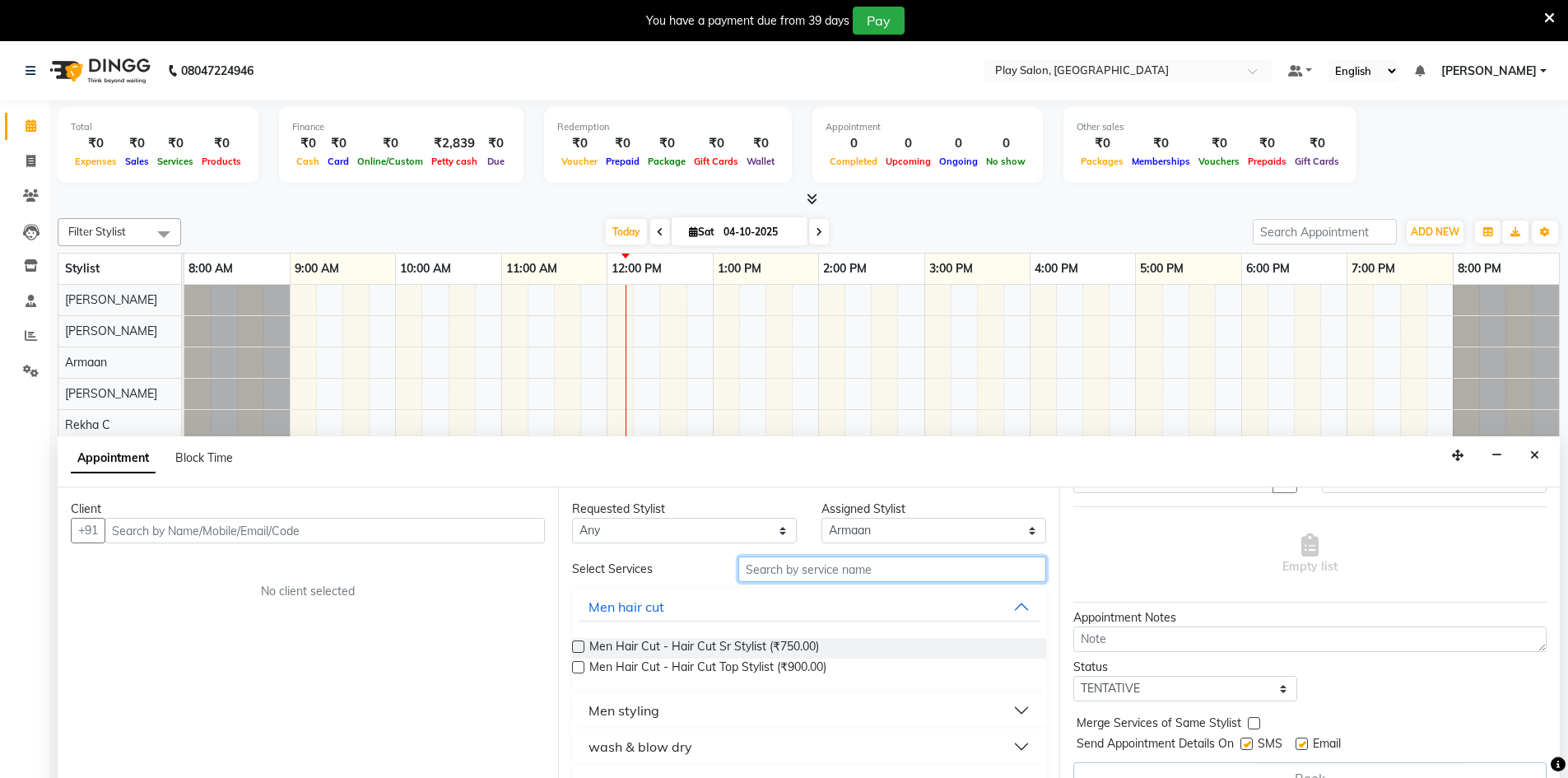
click at [777, 581] on input "text" at bounding box center [892, 570] width 308 height 26
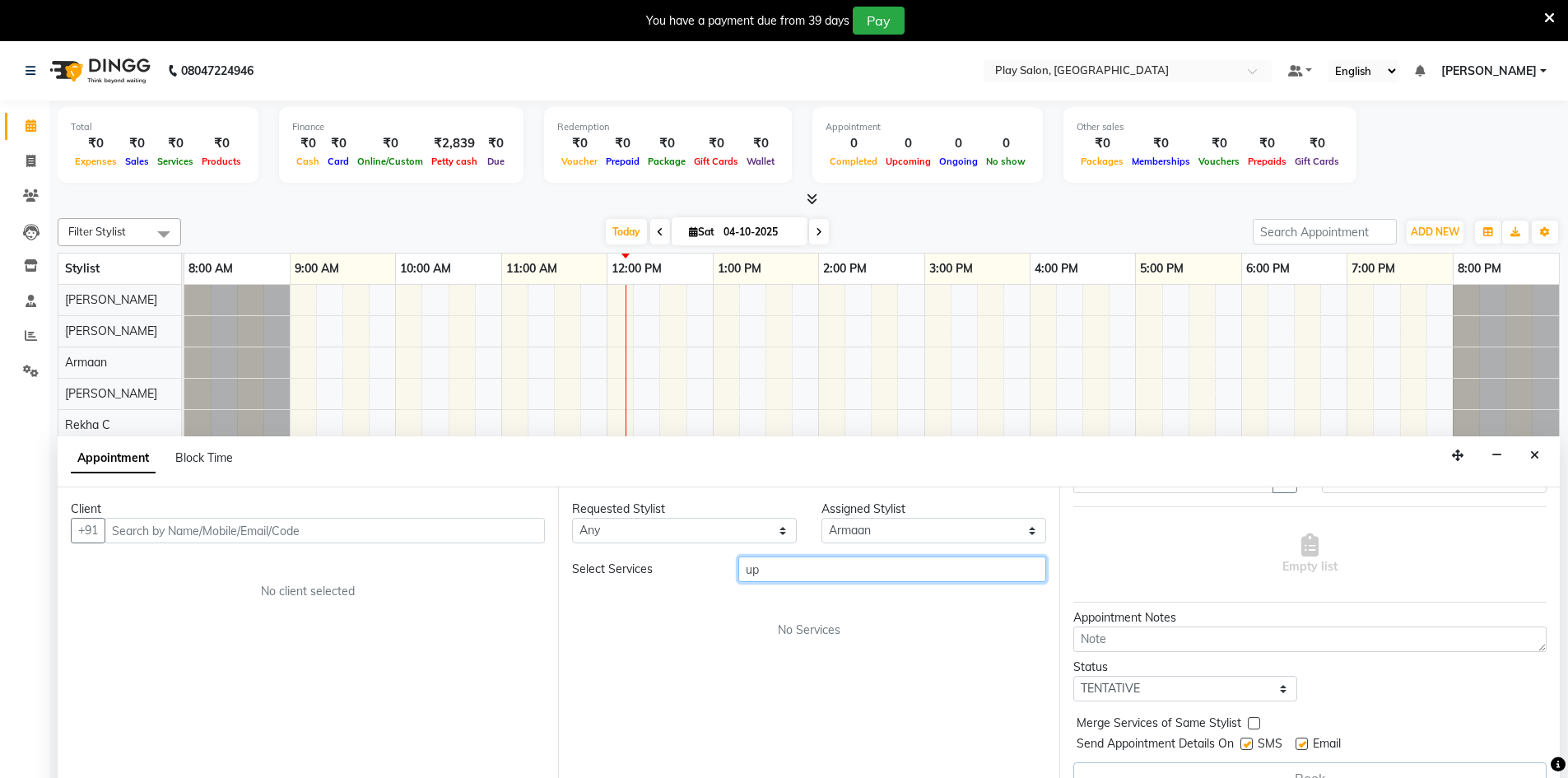
type input "up"
click at [873, 507] on div "Assigned Stylist" at bounding box center [934, 508] width 224 height 17
click at [873, 527] on select "Select Armaan [PERSON_NAME] Boicy Gaiphunliu Kamei Hauzel [PERSON_NAME] Puikham…" at bounding box center [934, 531] width 224 height 26
select select "88572"
click at [822, 518] on select "Select Armaan [PERSON_NAME] Boicy Gaiphunliu Kamei Hauzel [PERSON_NAME] Puikham…" at bounding box center [934, 531] width 224 height 26
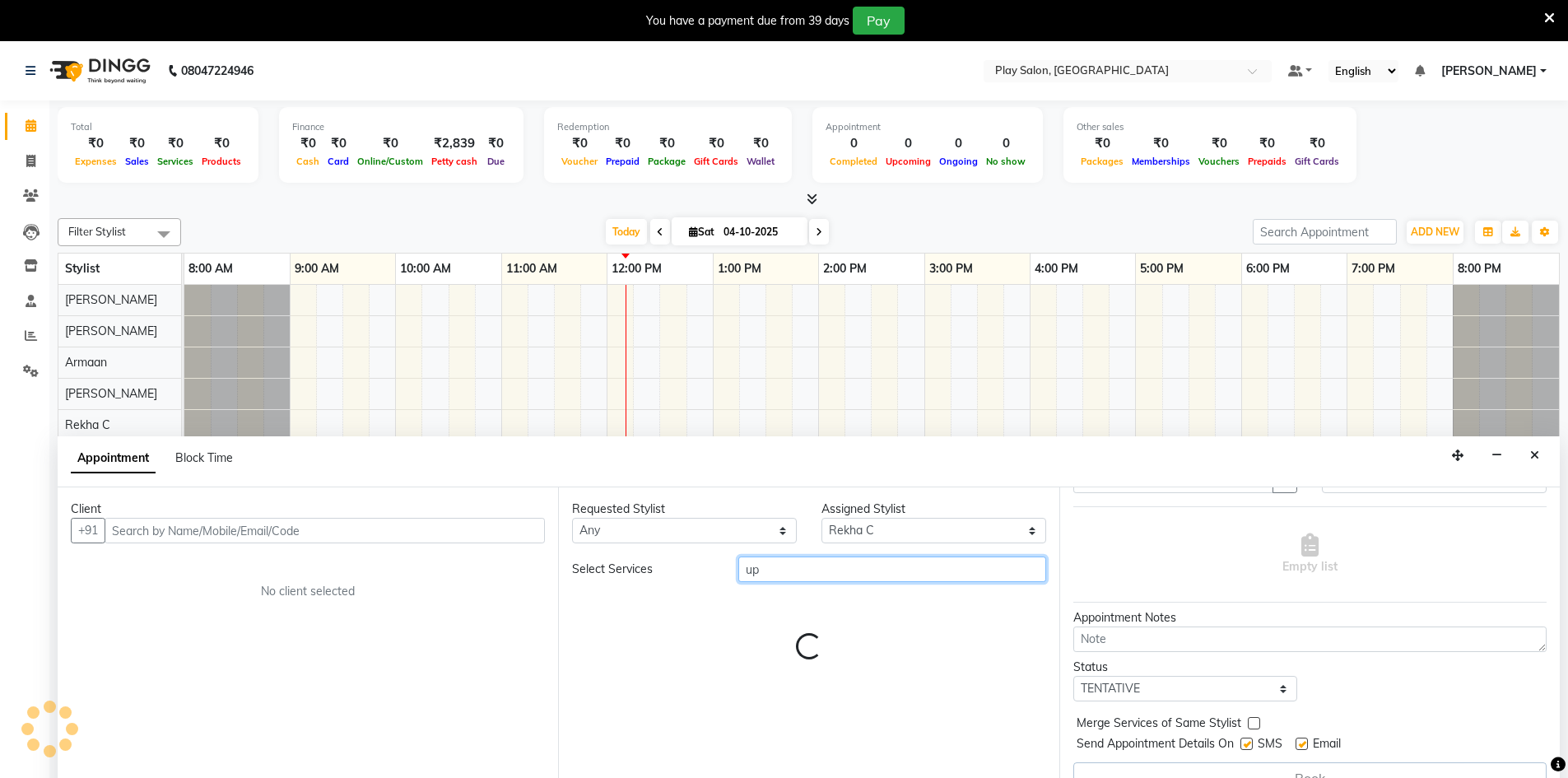
click at [782, 558] on input "up" at bounding box center [892, 570] width 308 height 26
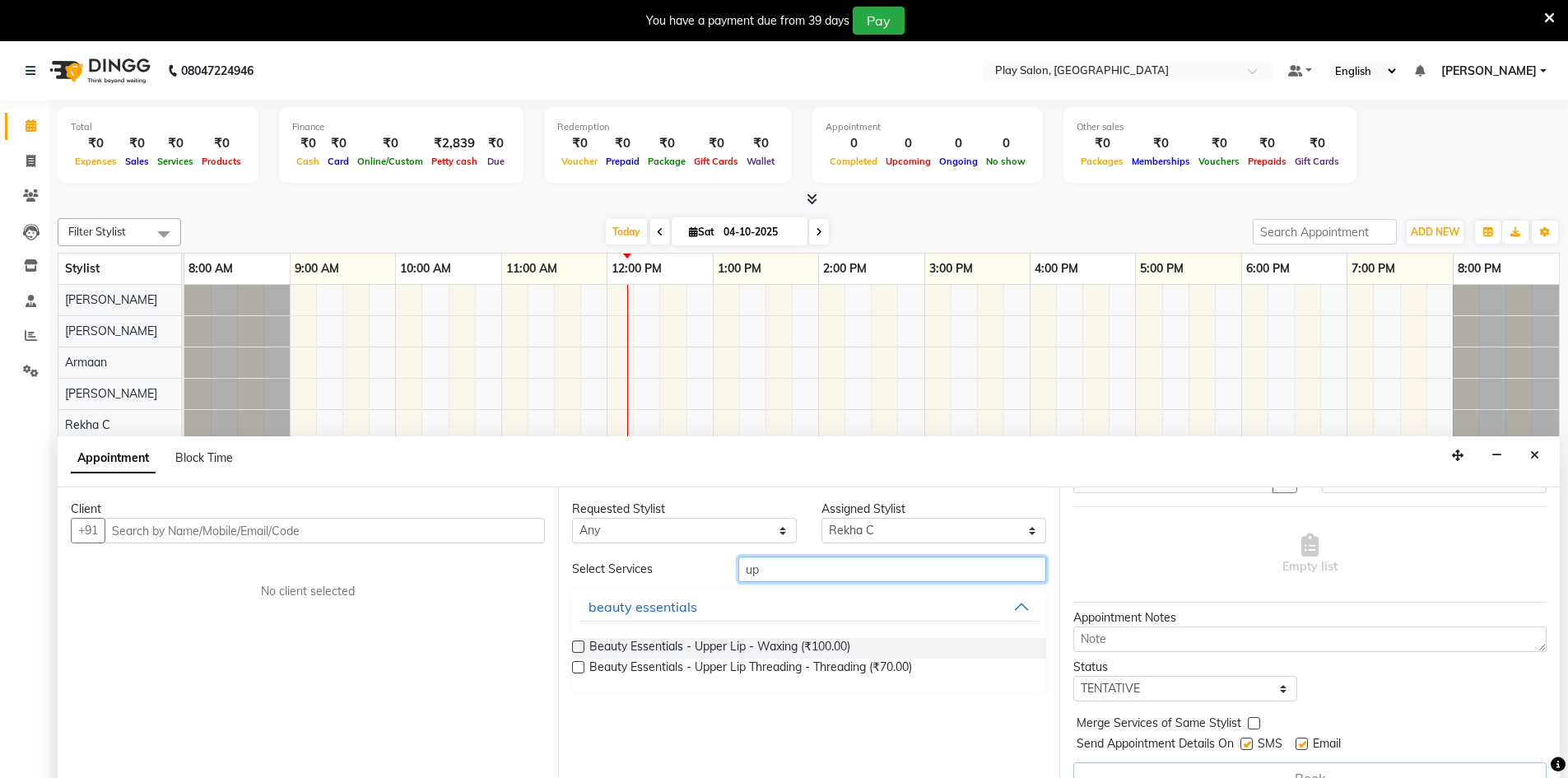
type input "u"
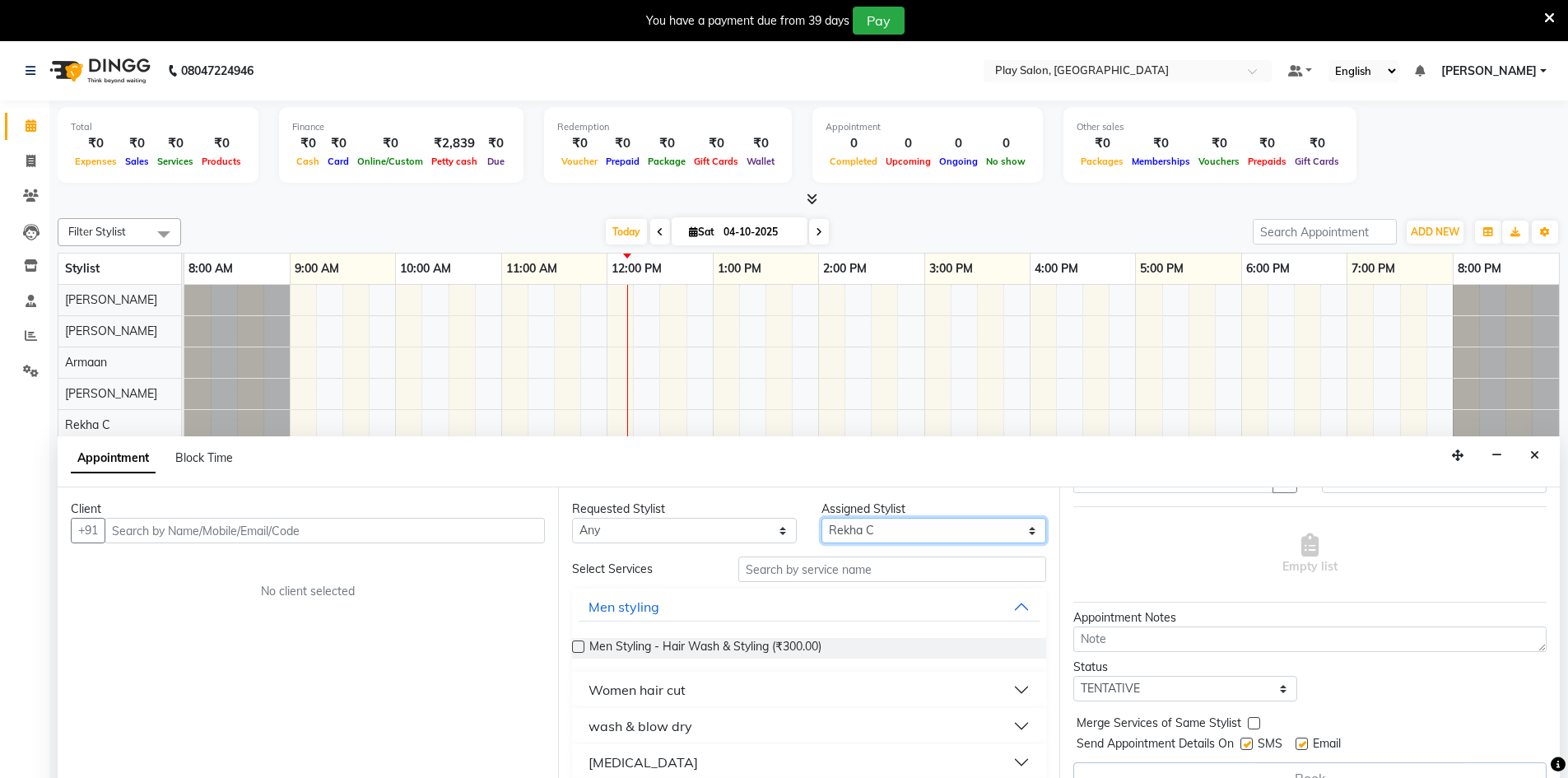
click at [855, 537] on select "Select Armaan [PERSON_NAME] Boicy Gaiphunliu Kamei Hauzel [PERSON_NAME] Puikham…" at bounding box center [934, 531] width 224 height 26
select select "88573"
click at [822, 518] on select "Select Armaan [PERSON_NAME] Boicy Gaiphunliu Kamei Hauzel [PERSON_NAME] Puikham…" at bounding box center [934, 531] width 224 height 26
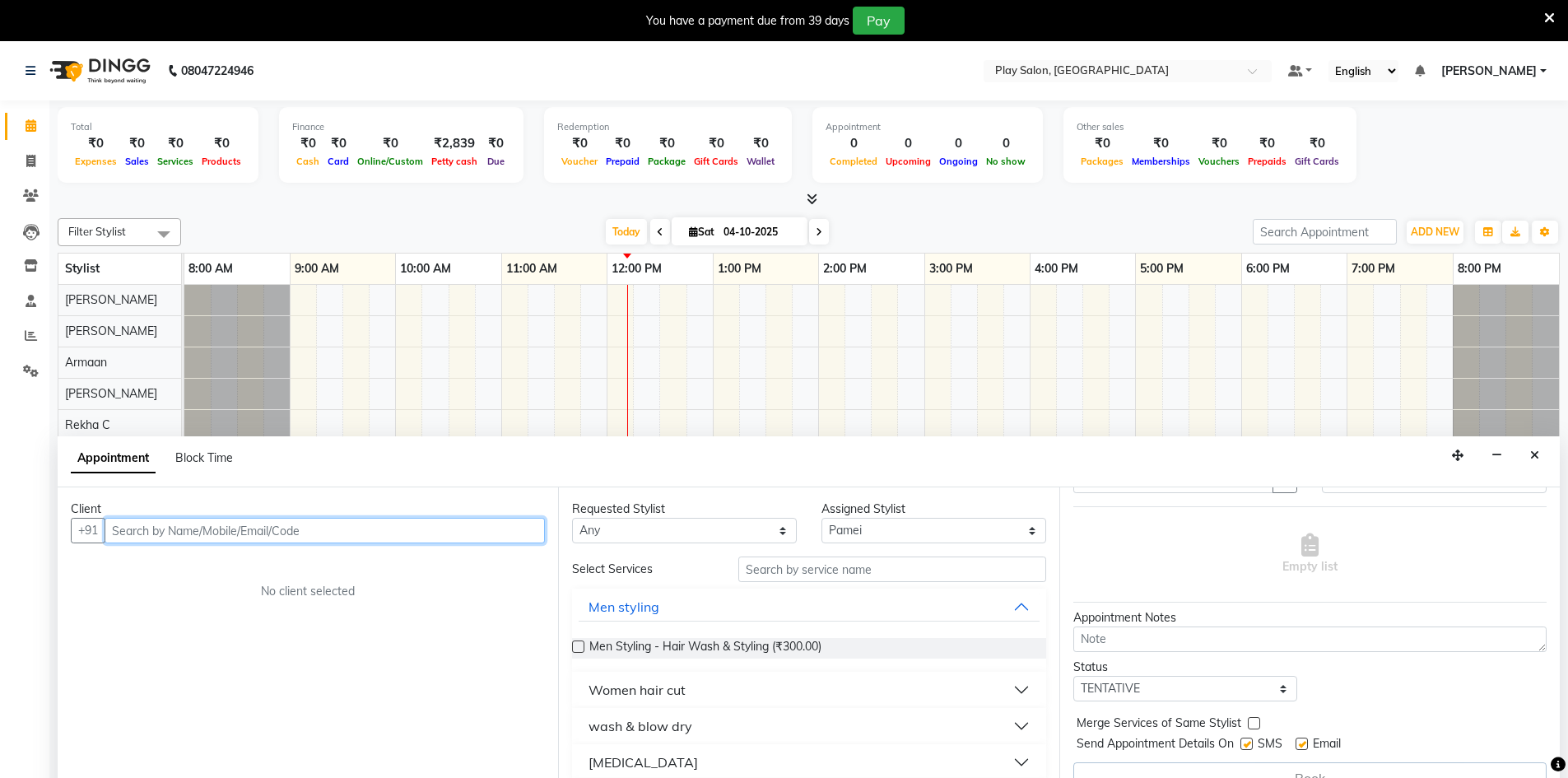
click at [327, 526] on input "text" at bounding box center [325, 531] width 441 height 26
click at [327, 526] on input "74" at bounding box center [325, 531] width 441 height 26
type input "74"
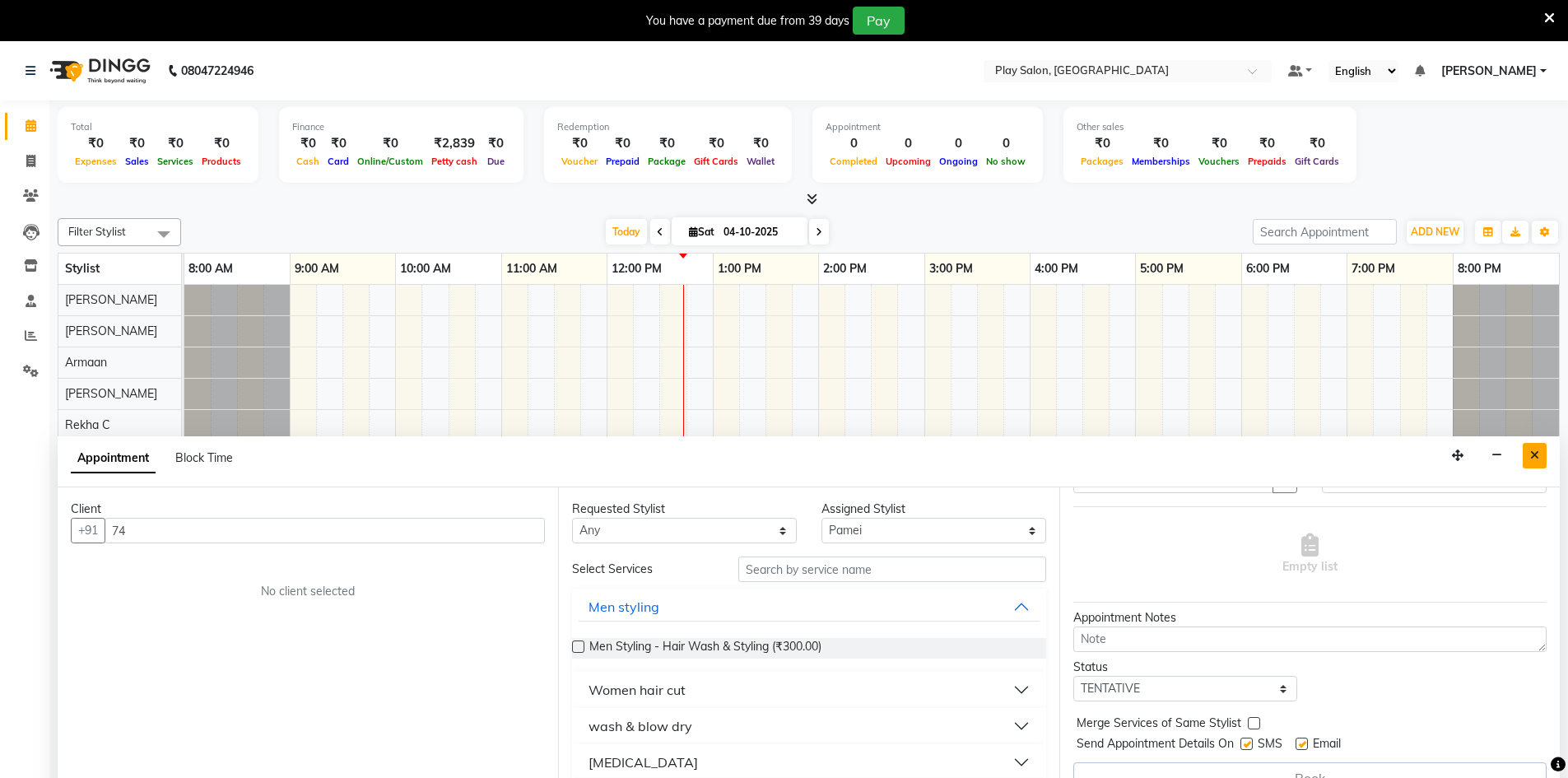
click at [1528, 456] on button "Close" at bounding box center [1534, 455] width 24 height 26
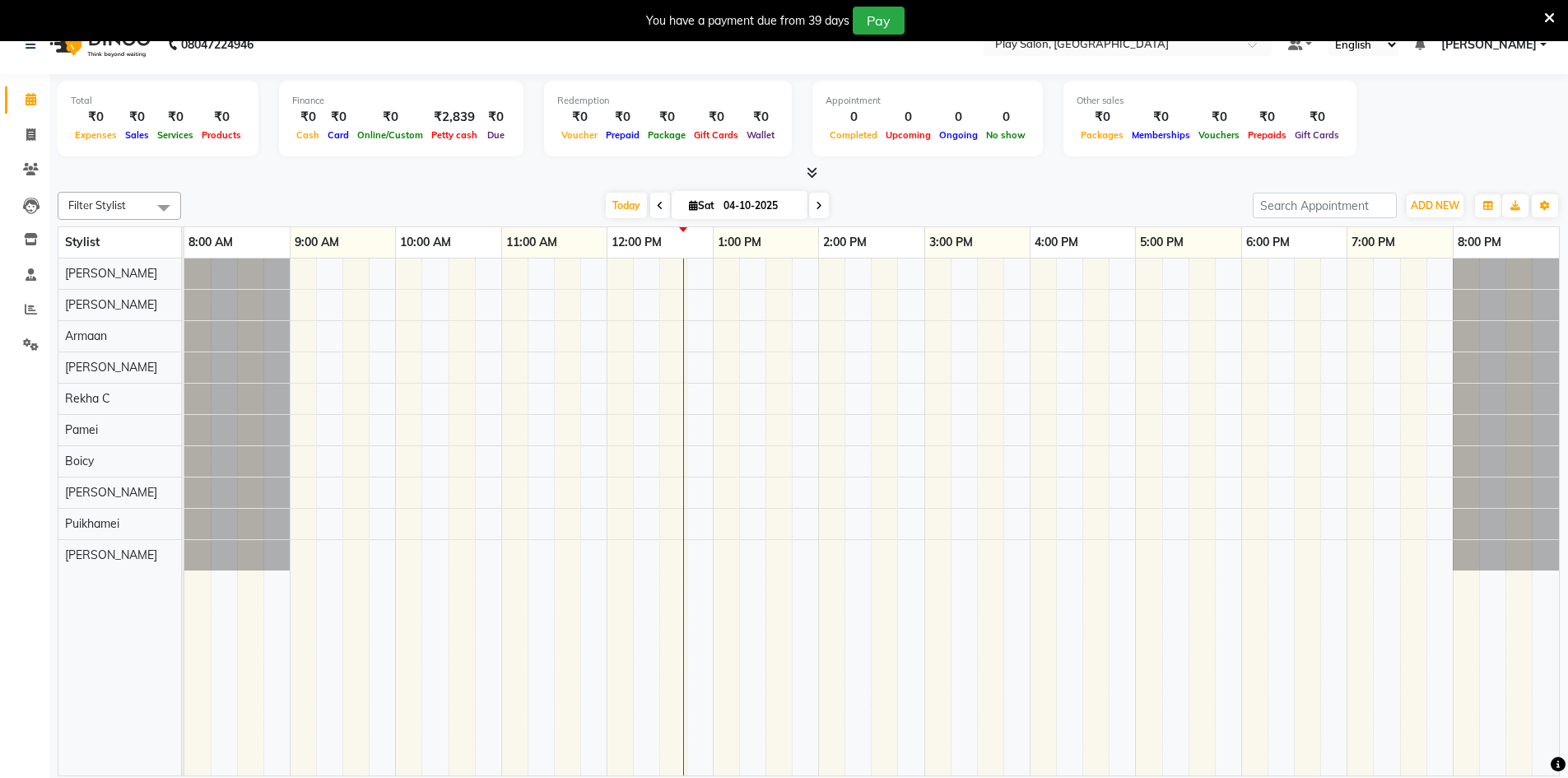
scroll to position [41, 0]
